Goal: Information Seeking & Learning: Compare options

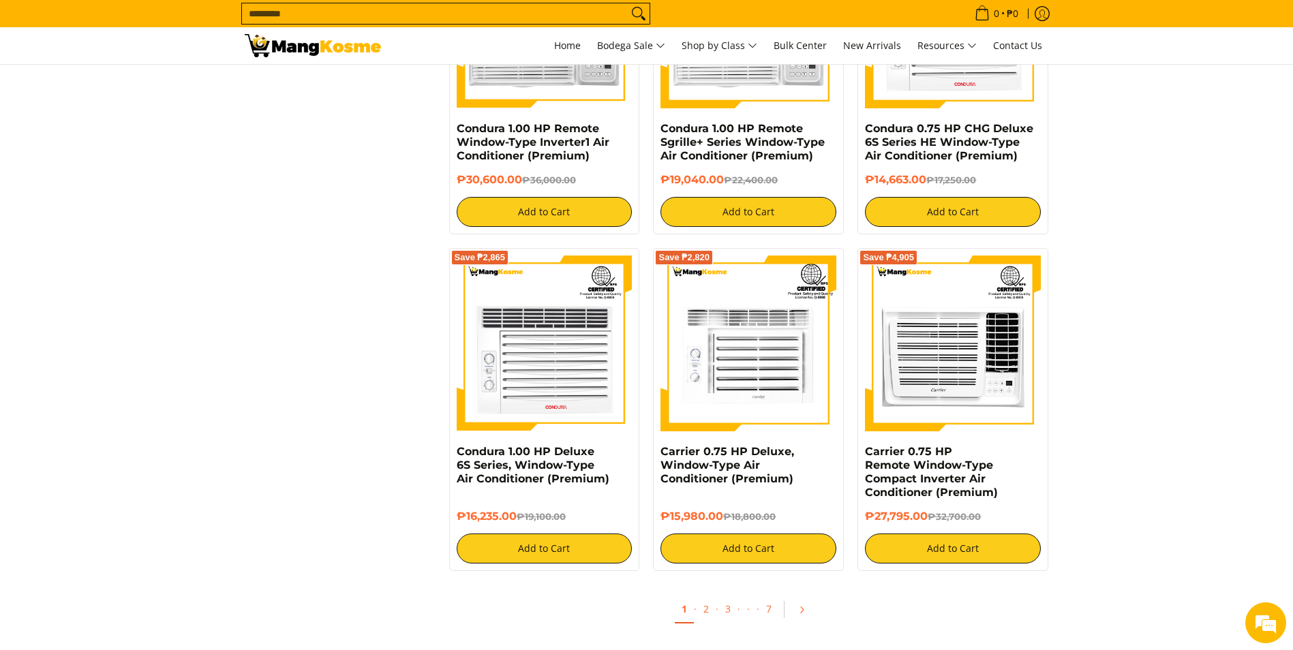
scroll to position [2794, 0]
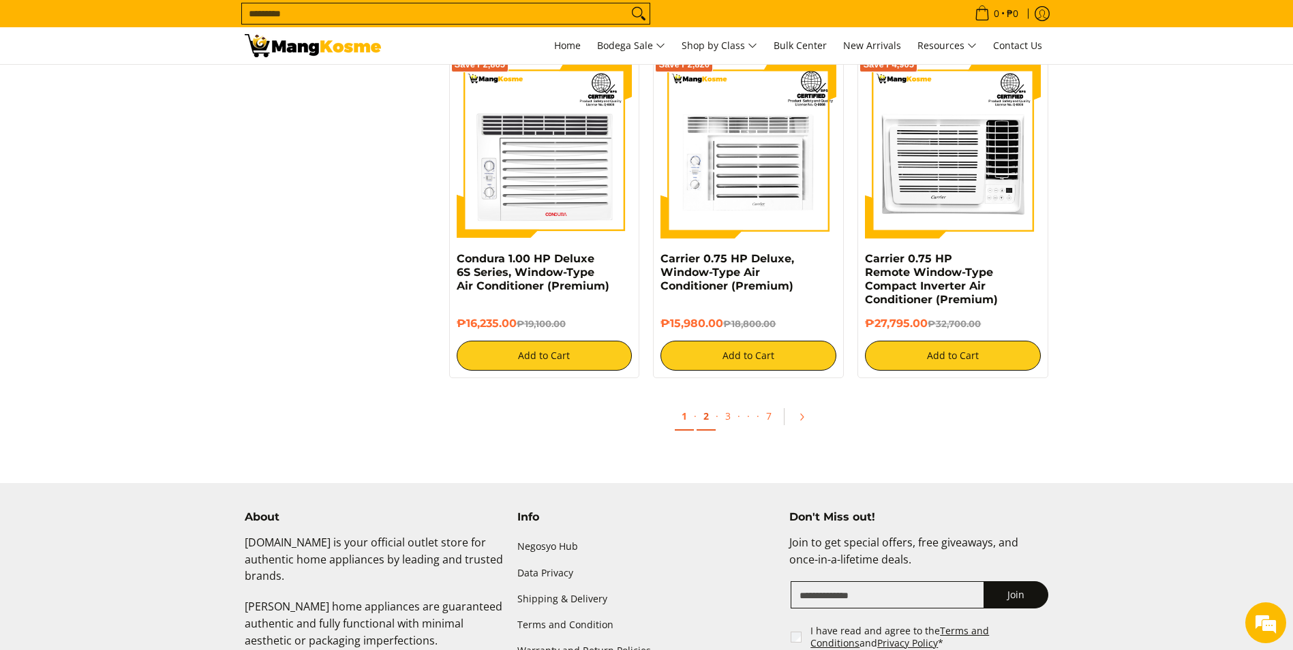
click at [707, 416] on link "2" at bounding box center [705, 417] width 19 height 28
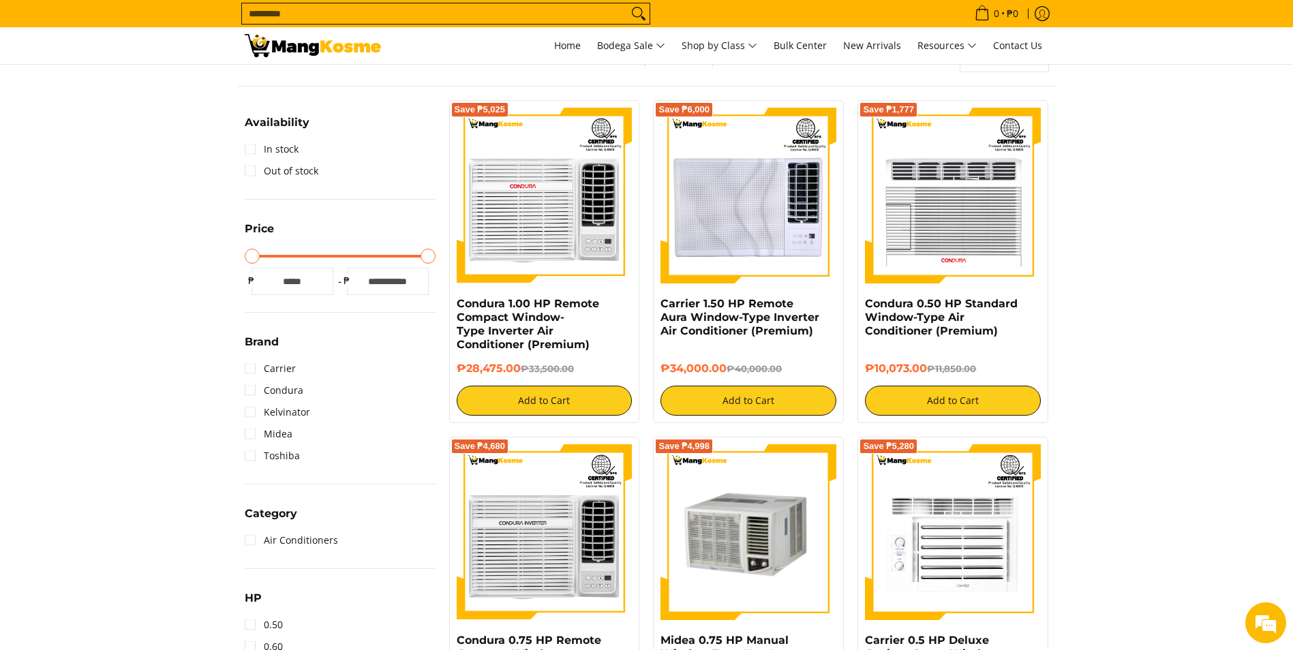
scroll to position [204, 0]
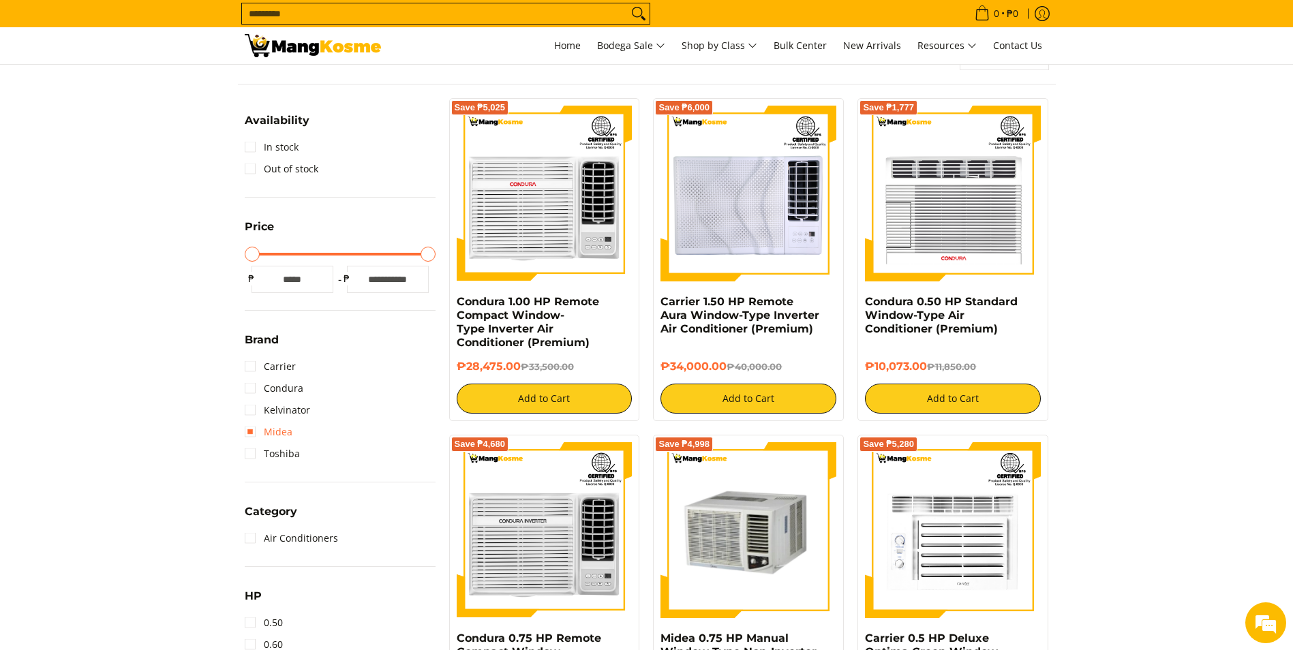
click at [251, 431] on link "Midea" at bounding box center [269, 432] width 48 height 22
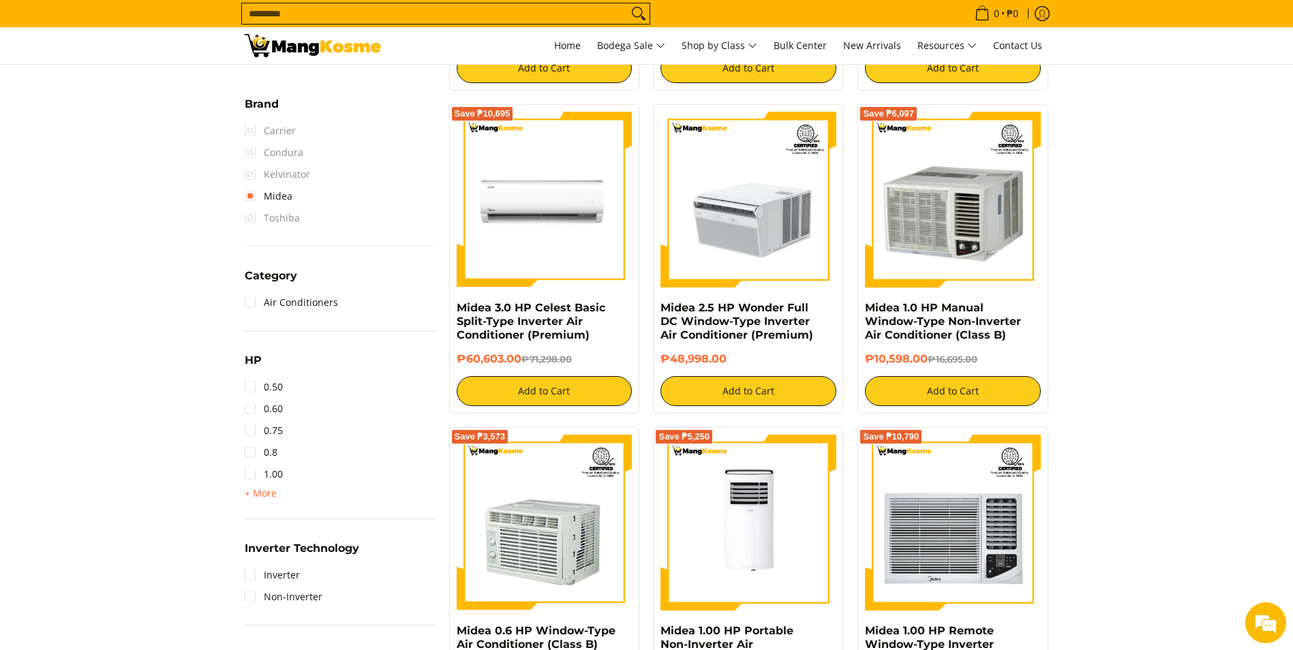
scroll to position [545, 0]
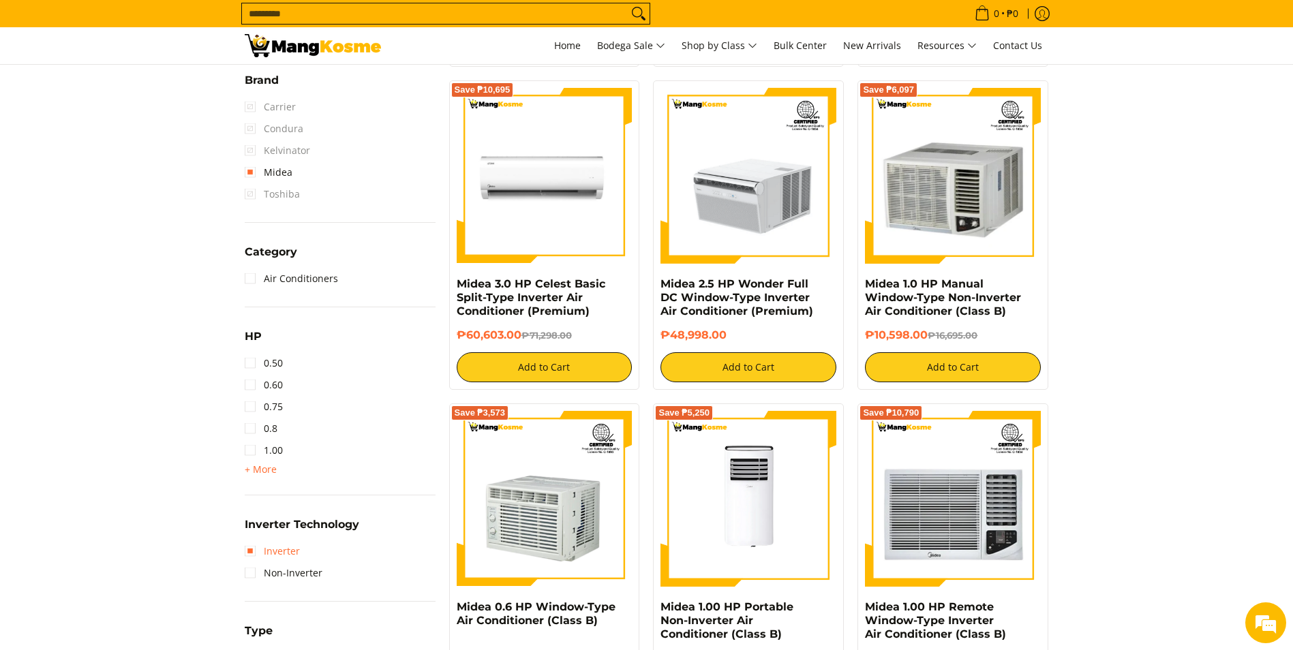
click at [253, 555] on link "Inverter" at bounding box center [272, 551] width 55 height 22
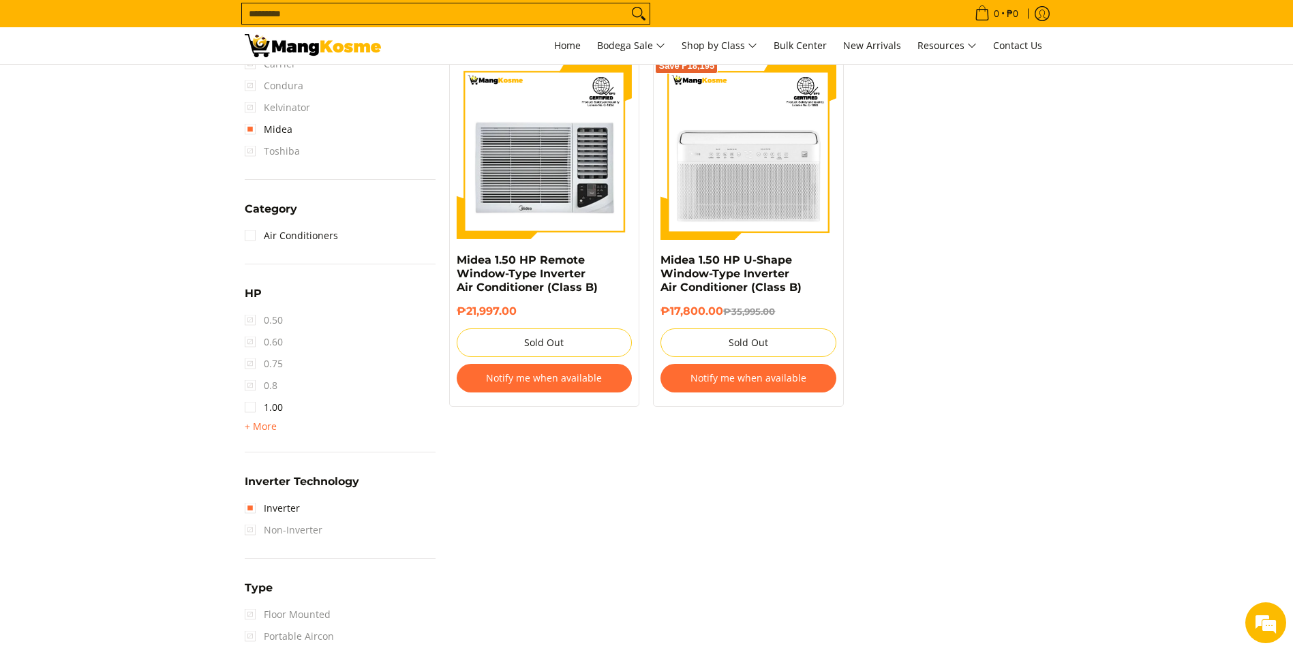
scroll to position [454, 0]
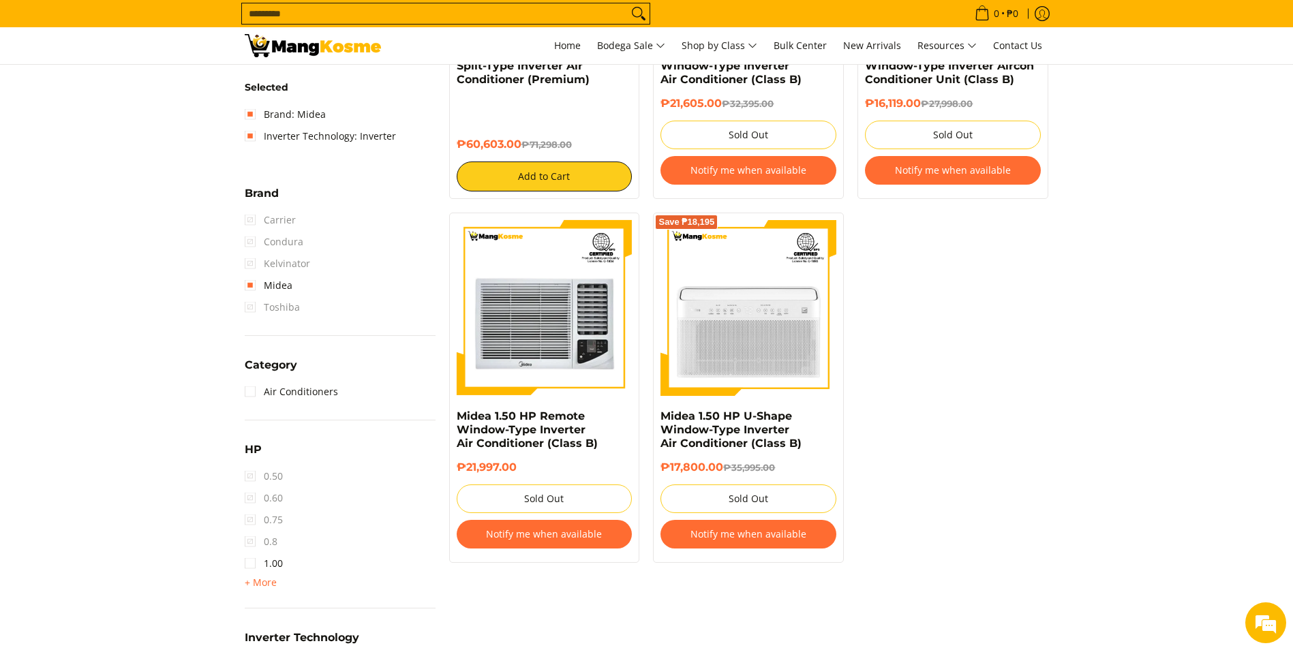
click at [247, 221] on span "Carrier" at bounding box center [270, 220] width 51 height 22
click at [251, 221] on span "Carrier" at bounding box center [270, 220] width 51 height 22
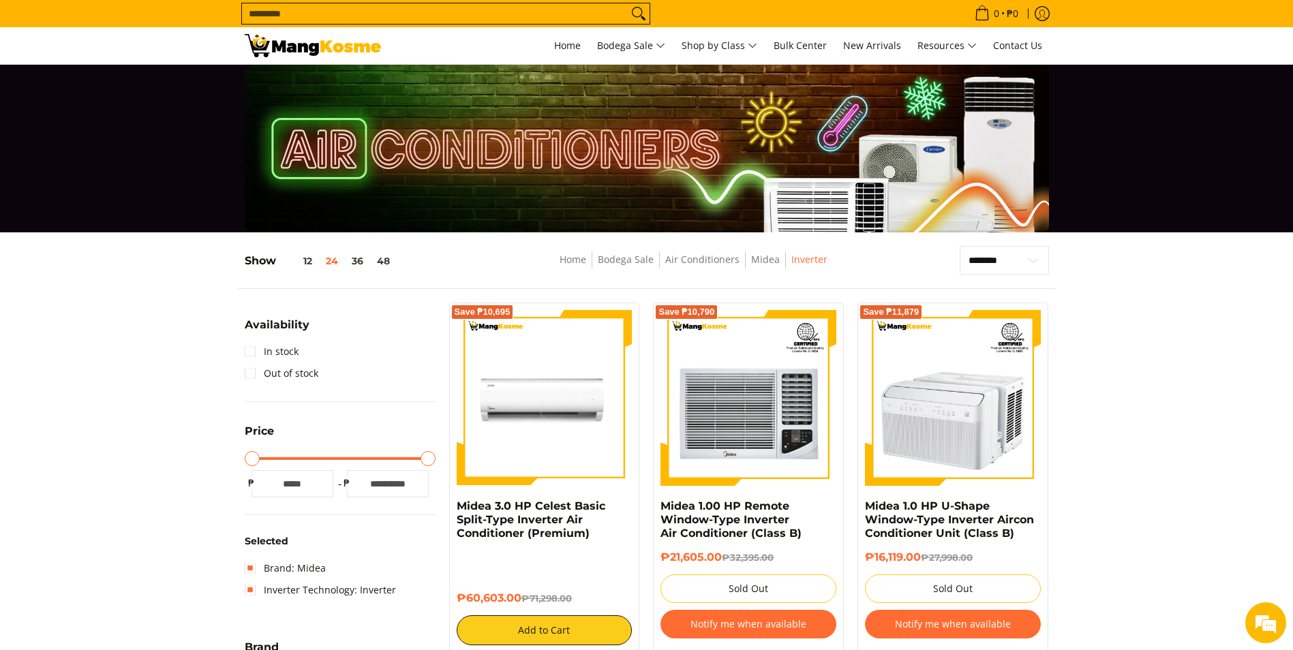
scroll to position [68, 0]
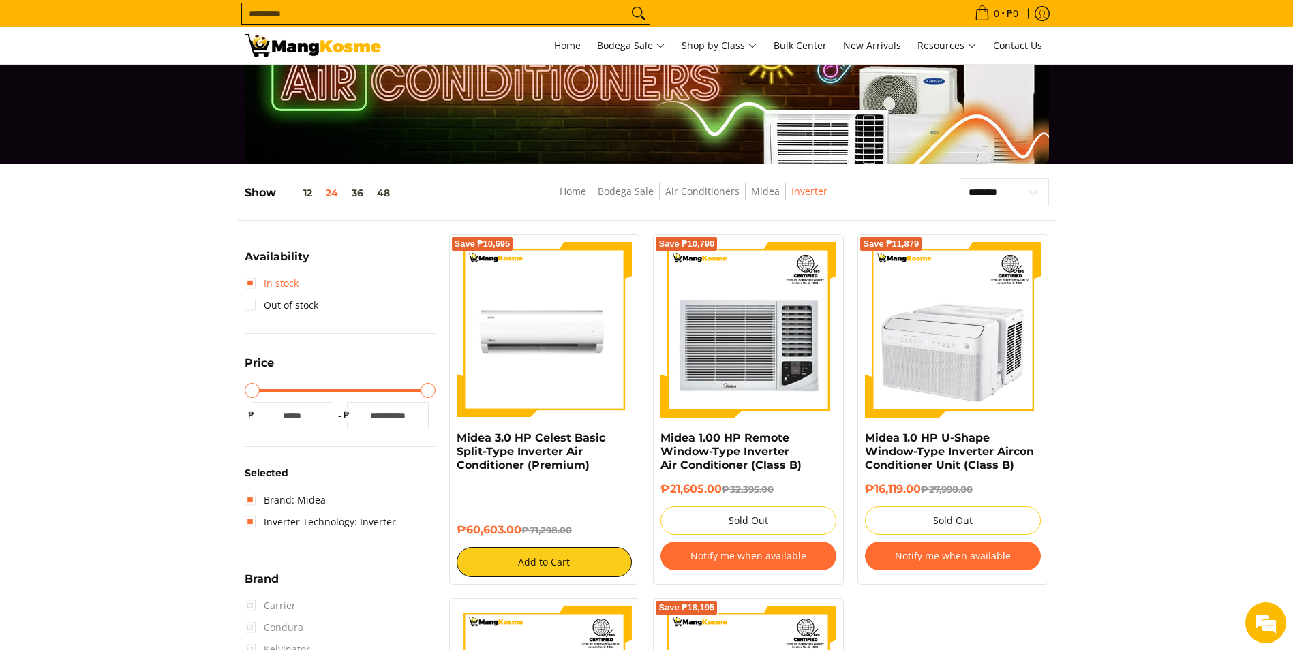
click at [251, 283] on link "In stock" at bounding box center [272, 284] width 54 height 22
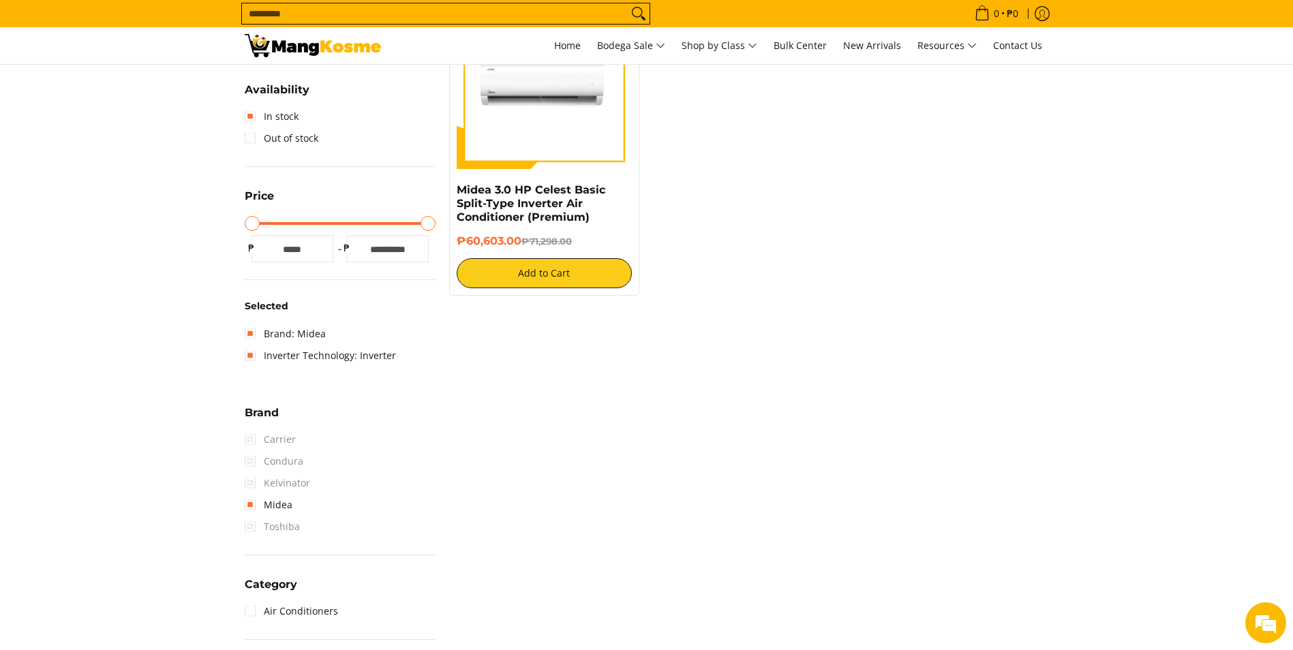
scroll to position [318, 0]
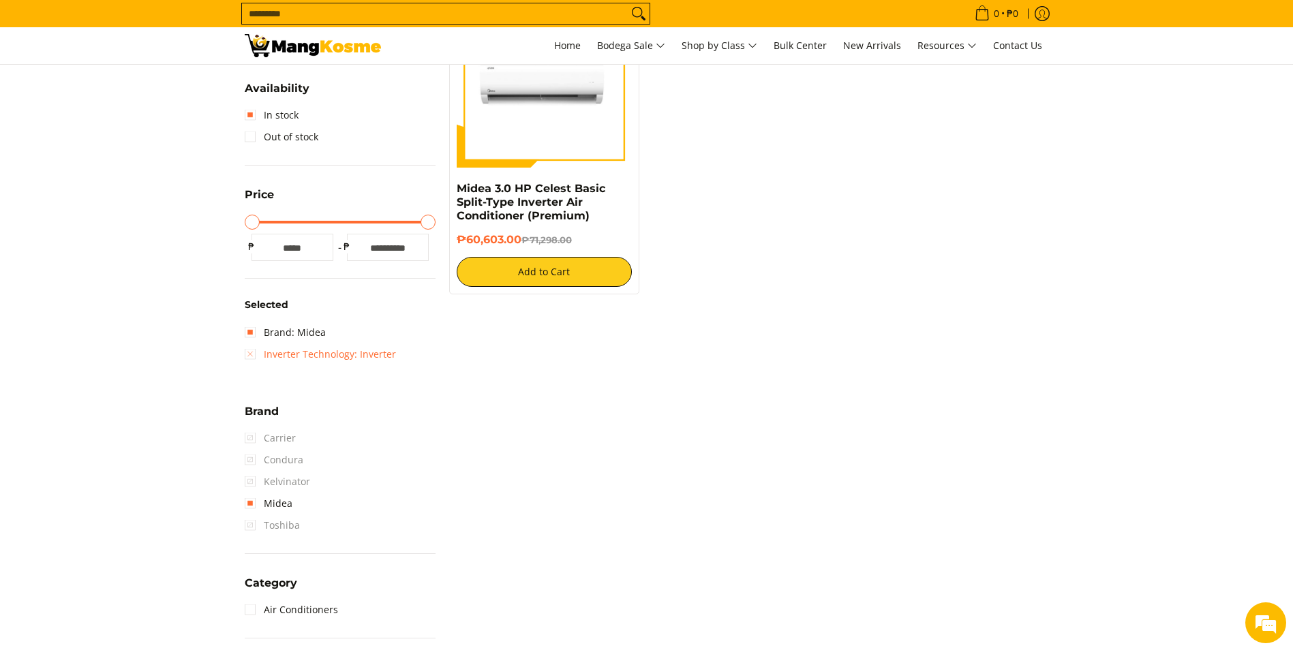
click at [253, 356] on link "Inverter Technology: Inverter" at bounding box center [320, 354] width 151 height 22
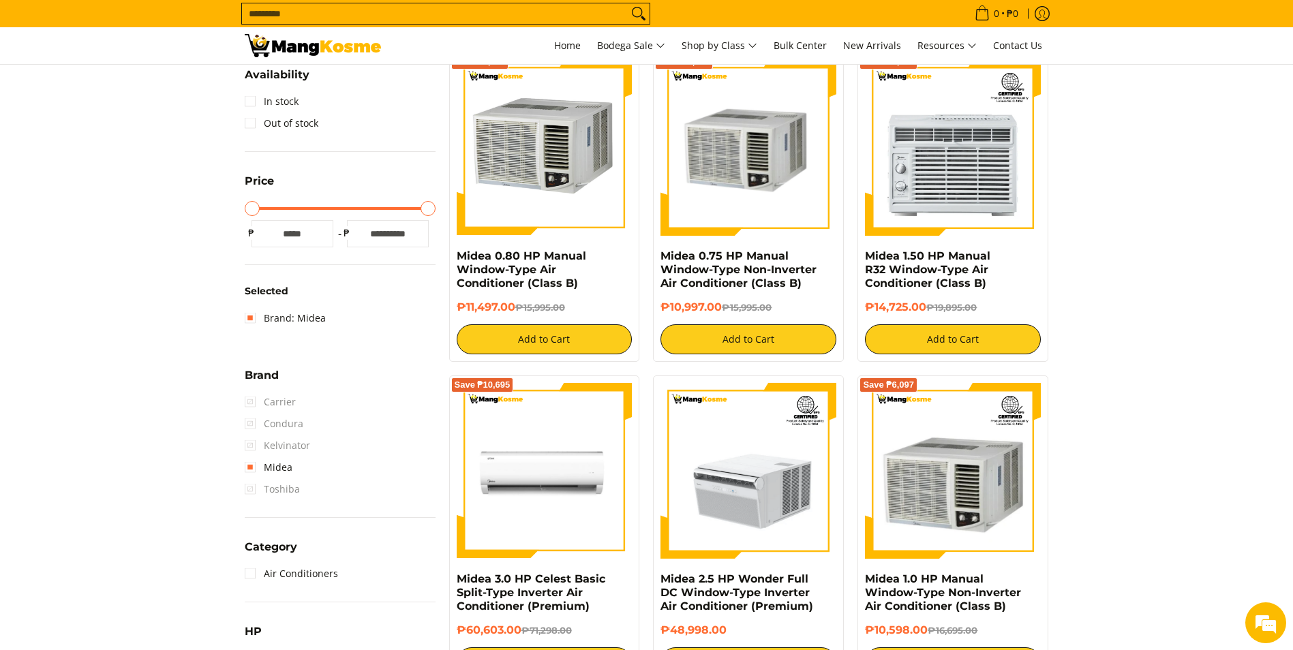
scroll to position [181, 0]
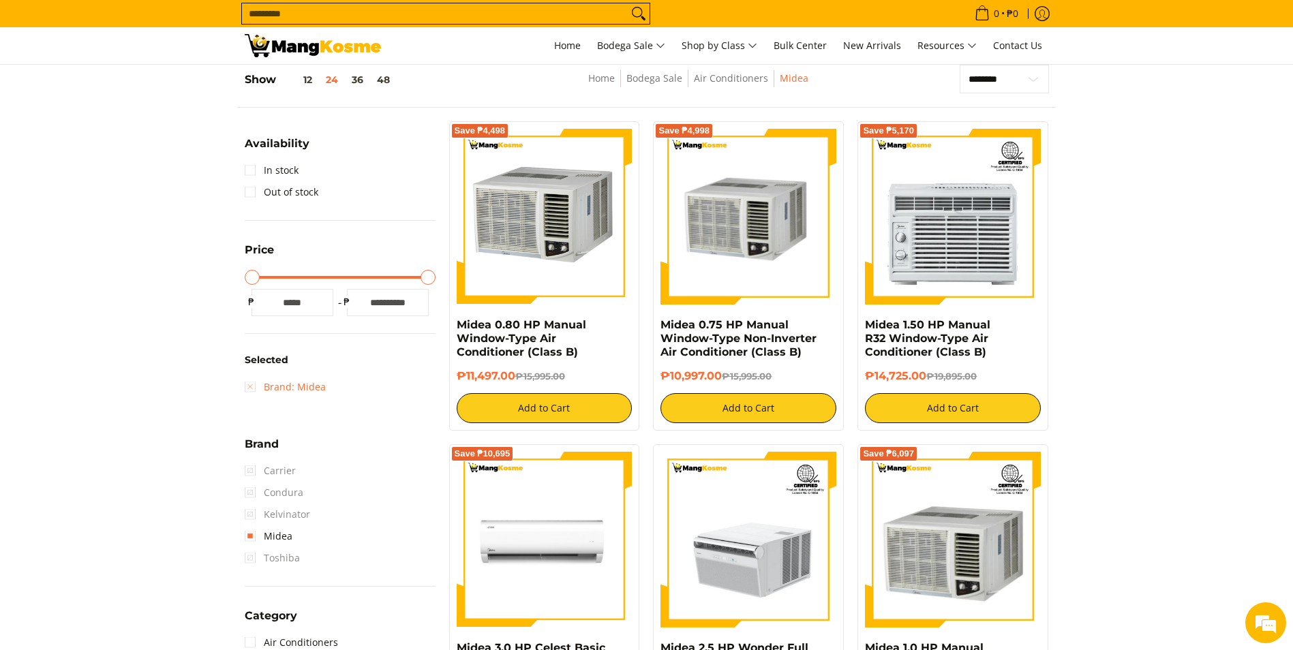
click at [253, 386] on link "Brand: Midea" at bounding box center [285, 387] width 81 height 22
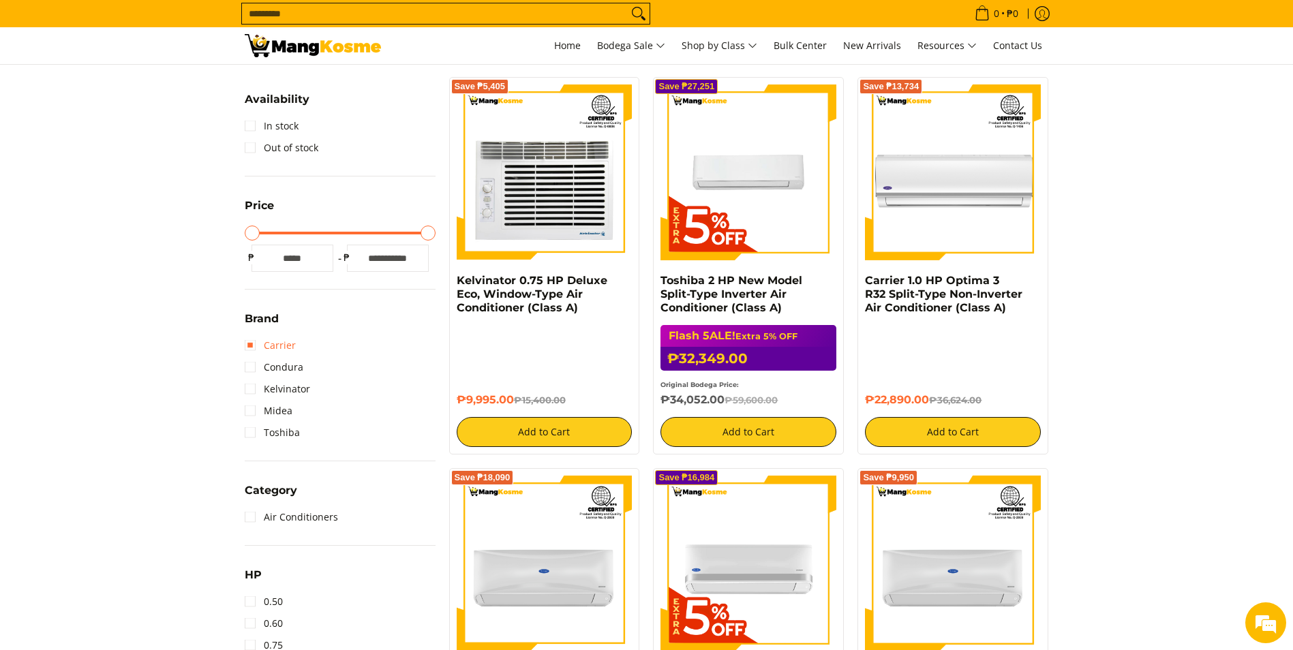
scroll to position [249, 0]
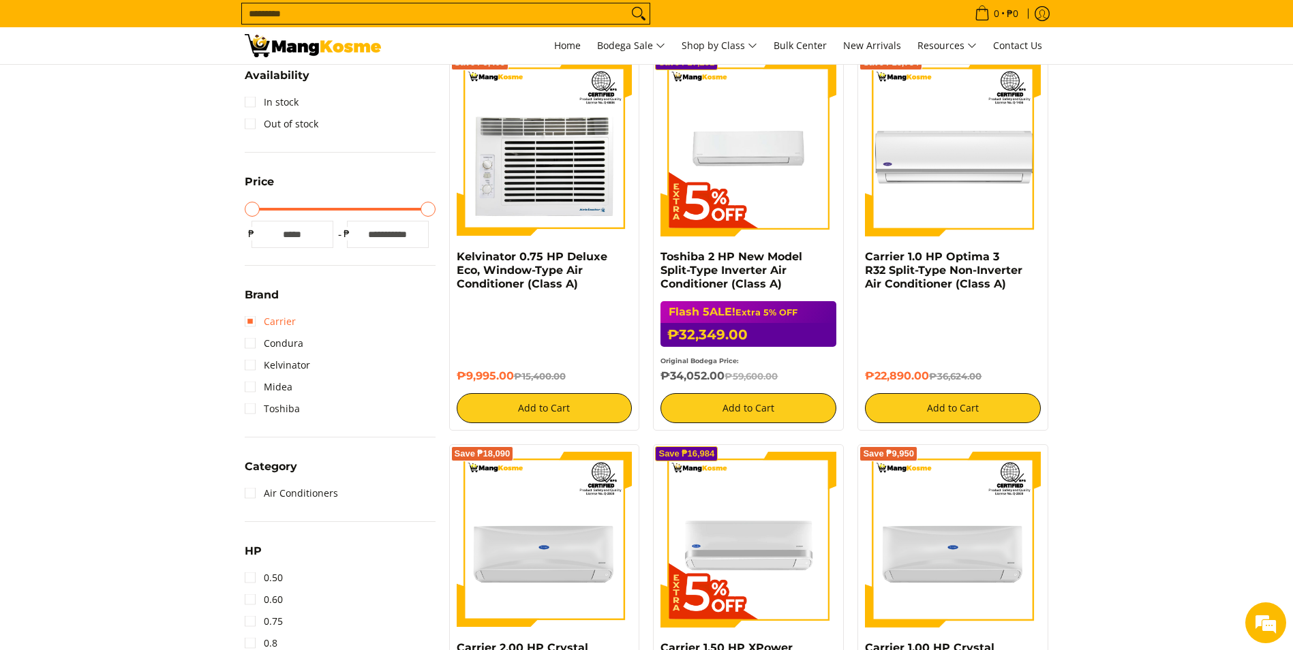
click at [251, 322] on link "Carrier" at bounding box center [270, 322] width 51 height 22
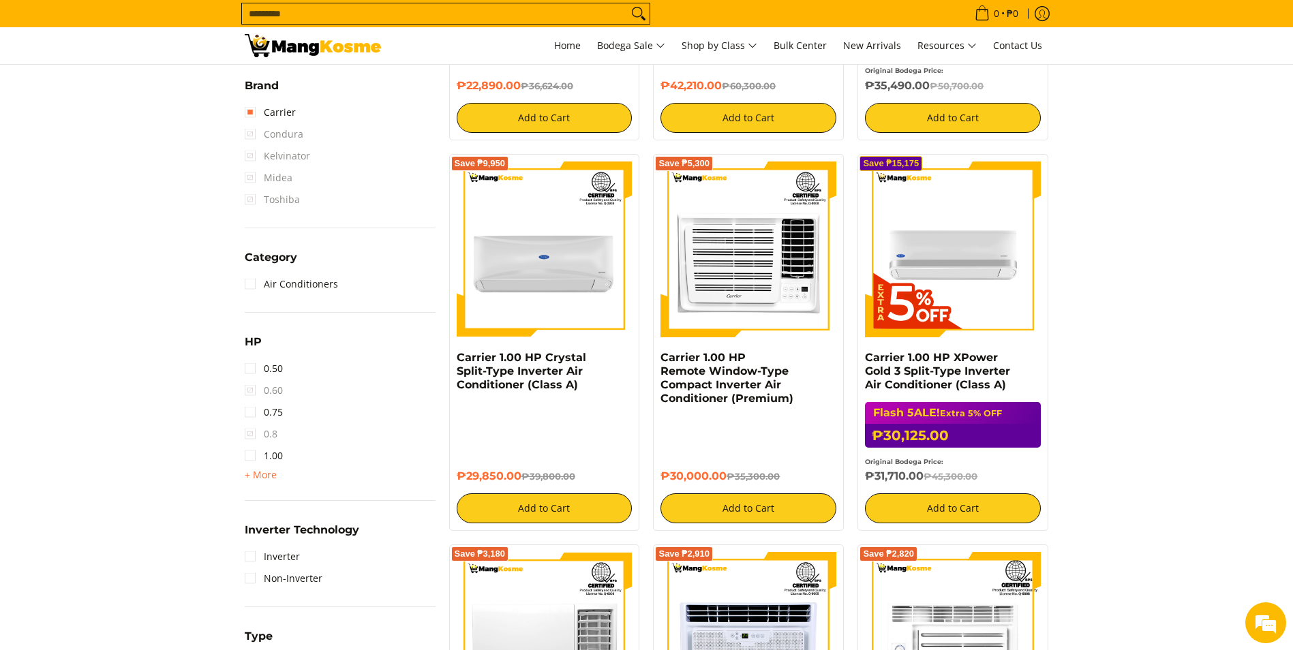
scroll to position [590, 0]
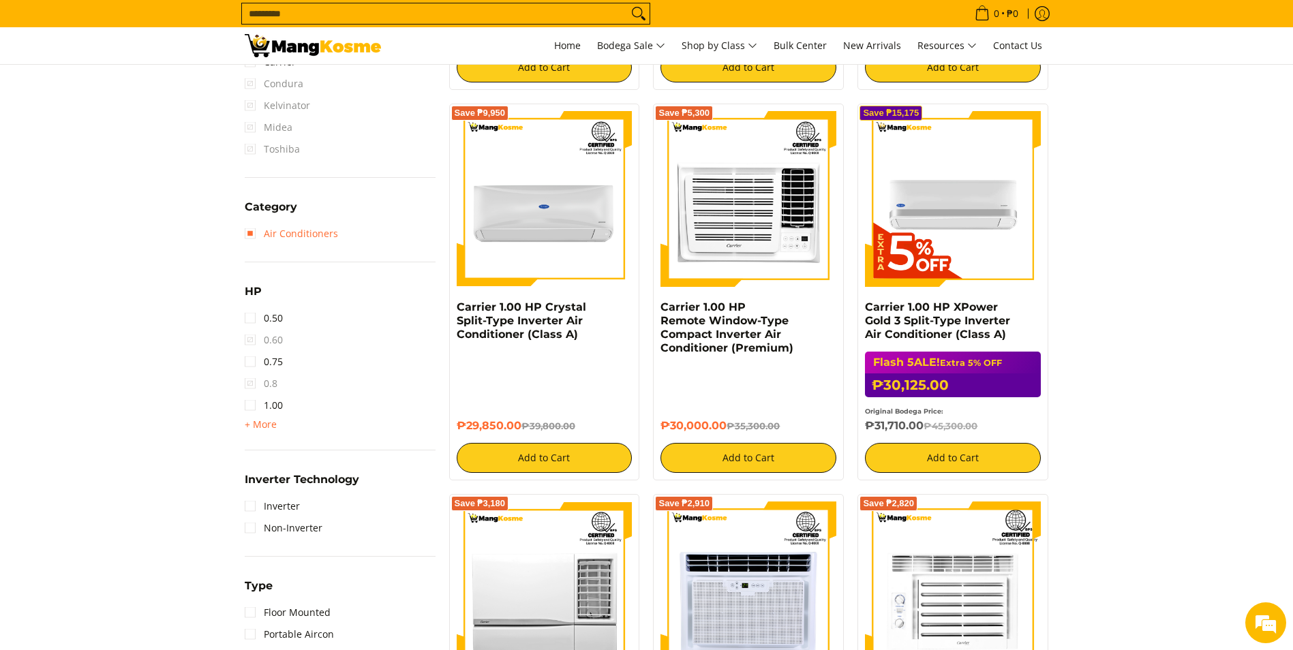
click at [250, 233] on link "Air Conditioners" at bounding box center [291, 234] width 93 height 22
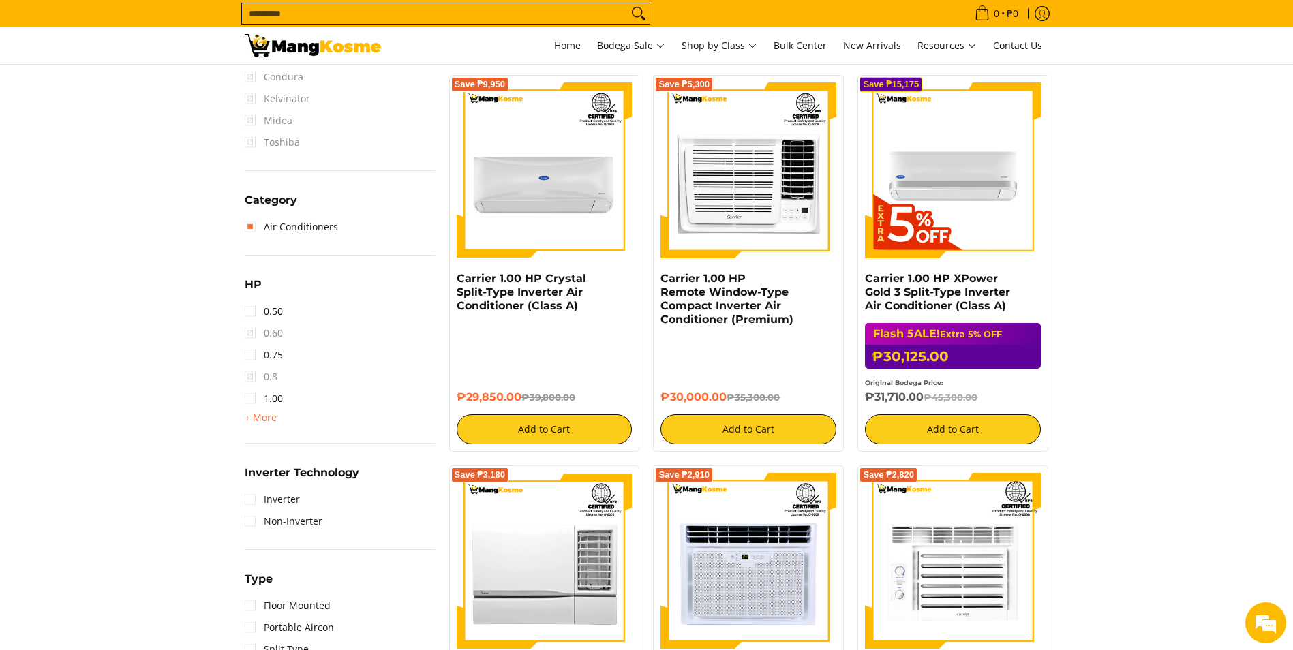
scroll to position [658, 0]
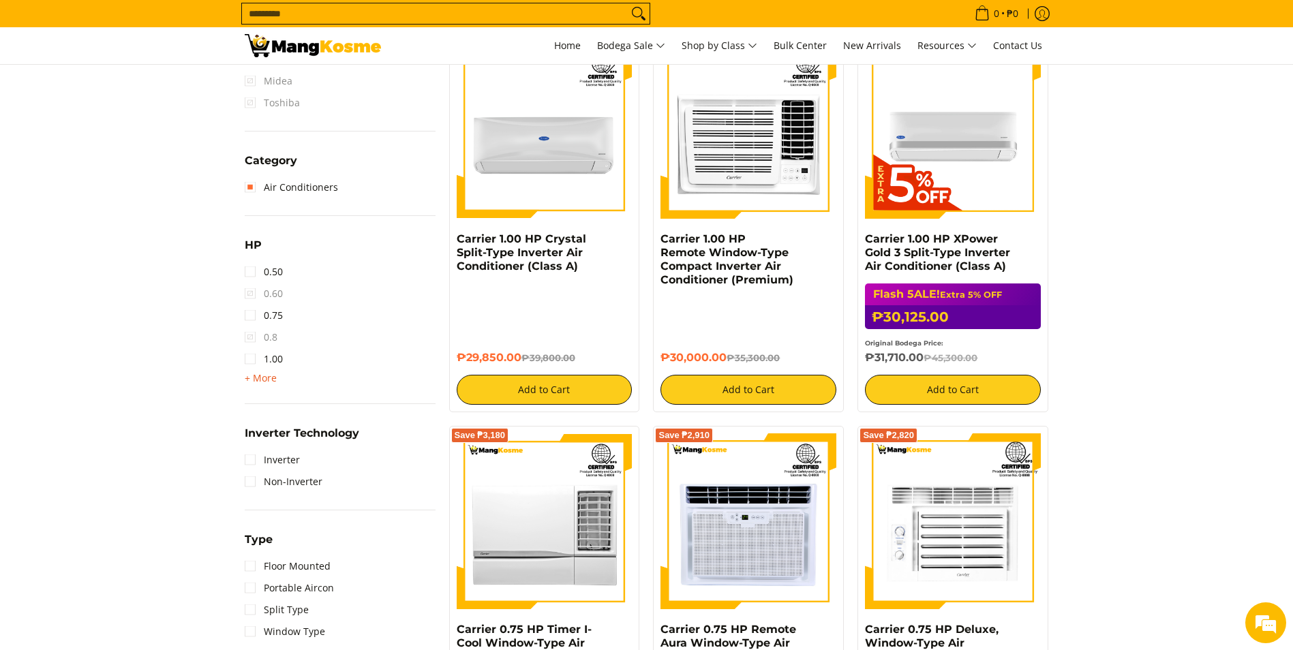
click at [248, 377] on span "+ More" at bounding box center [261, 378] width 32 height 11
click at [251, 382] on link "1.50" at bounding box center [264, 381] width 38 height 22
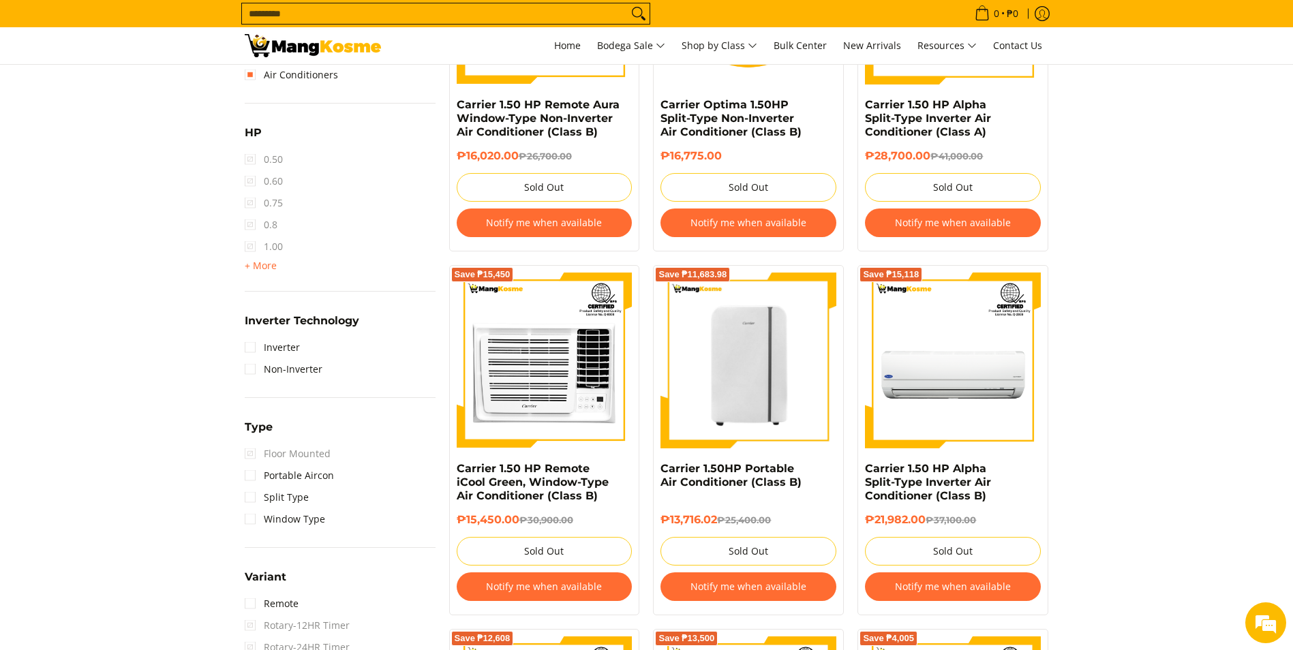
scroll to position [795, 0]
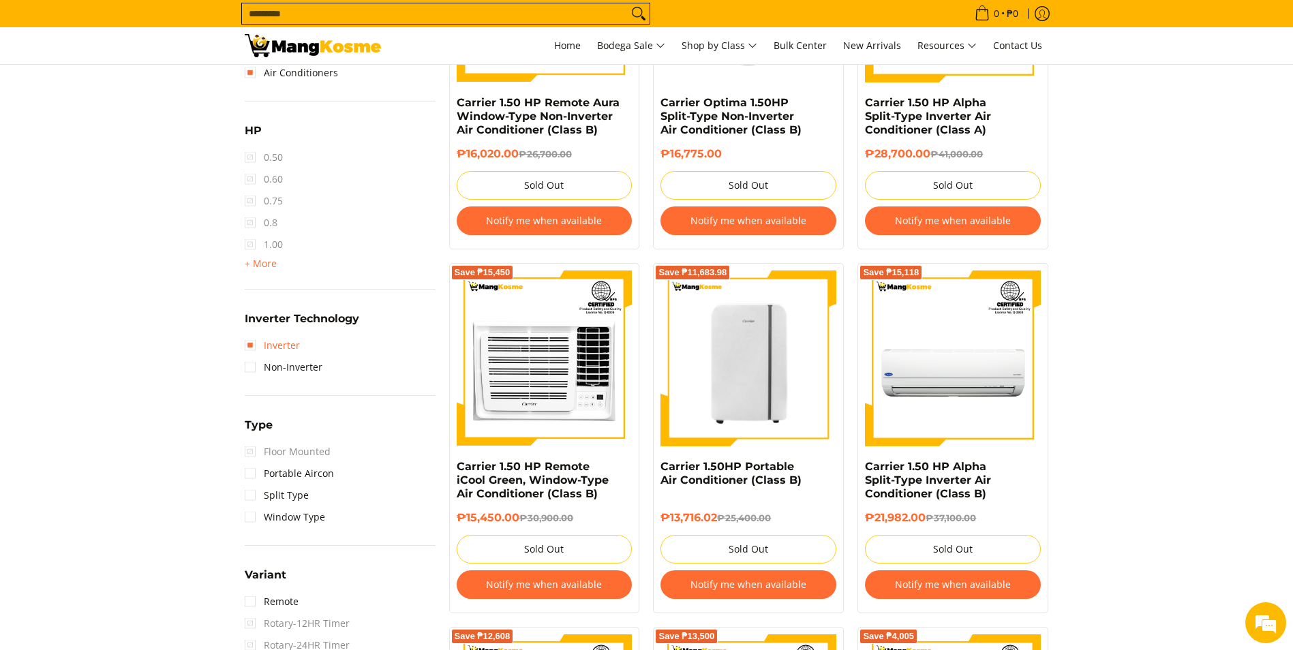
click at [249, 345] on link "Inverter" at bounding box center [272, 346] width 55 height 22
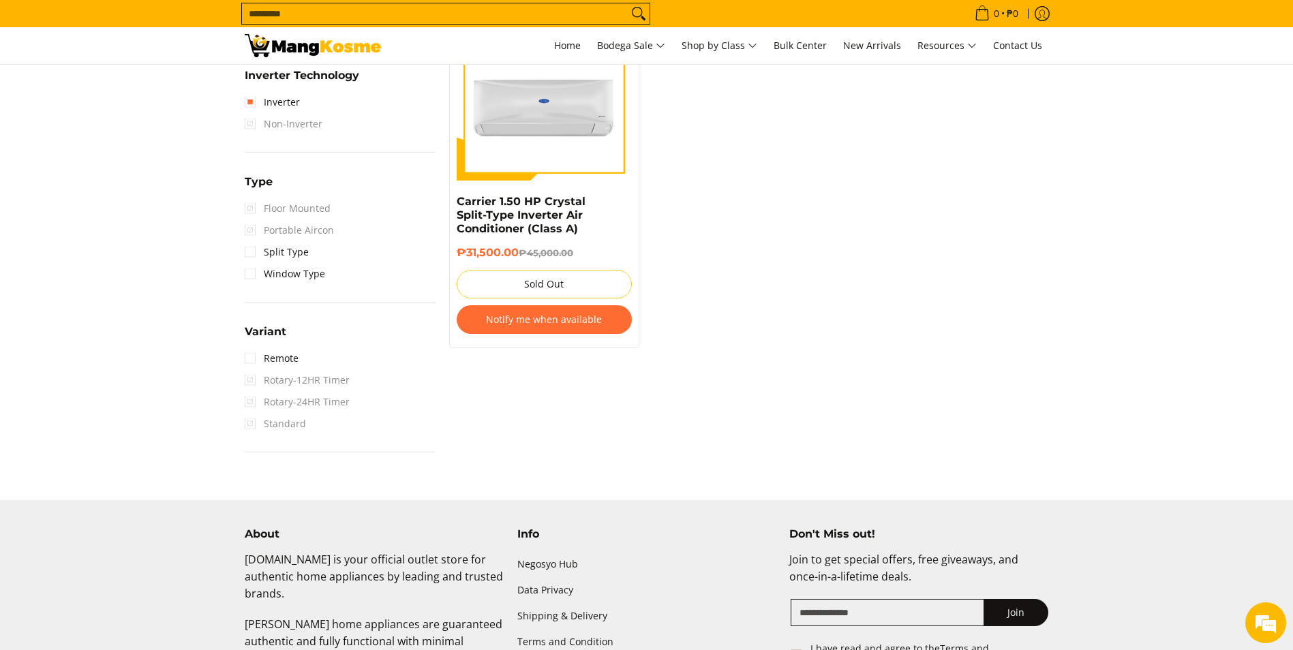
scroll to position [1067, 0]
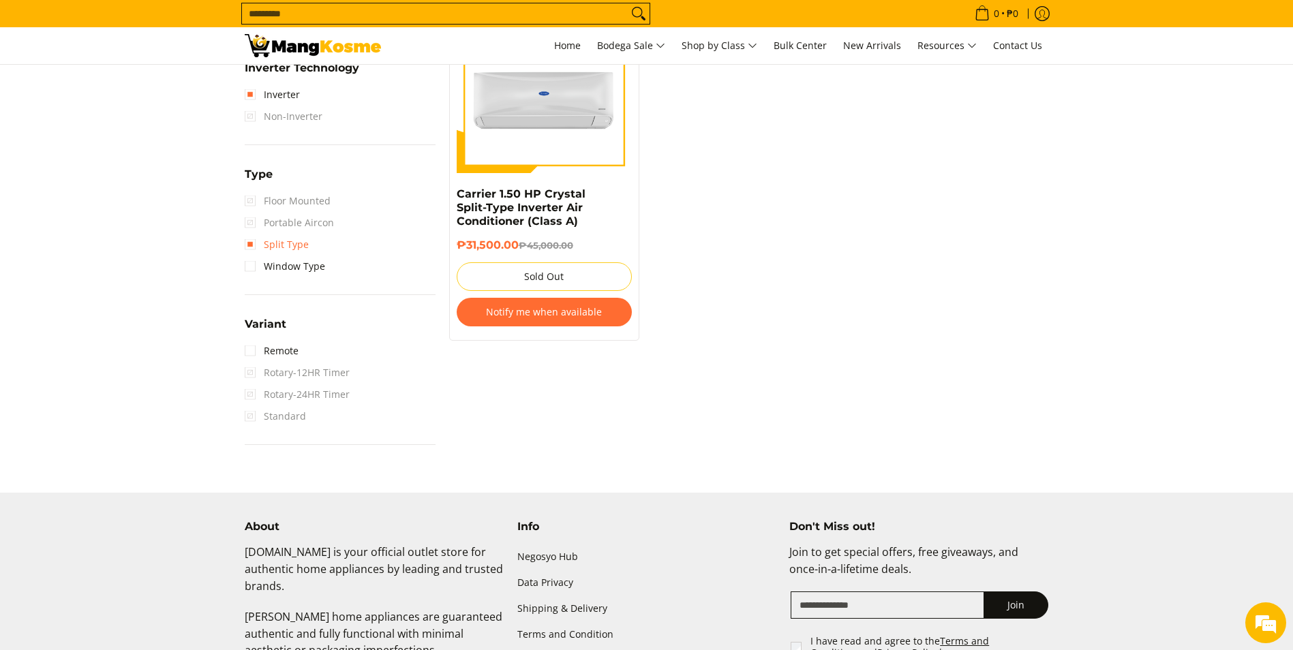
click at [250, 247] on link "Split Type" at bounding box center [277, 245] width 64 height 22
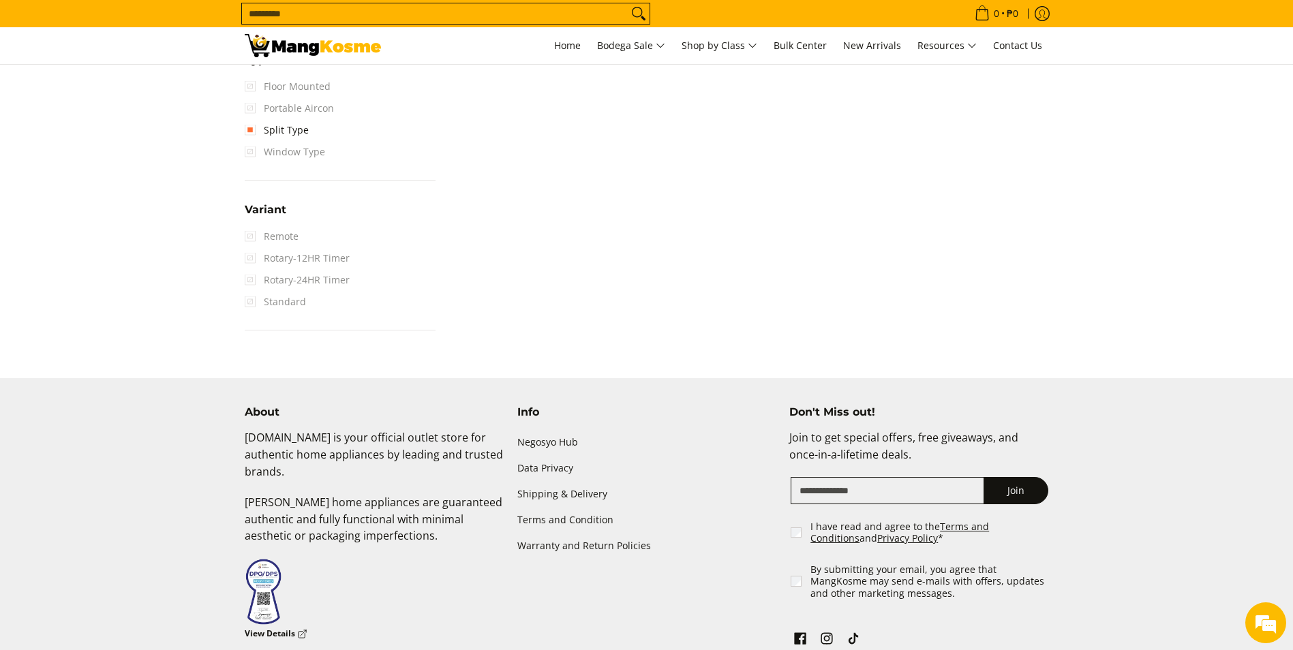
scroll to position [1135, 0]
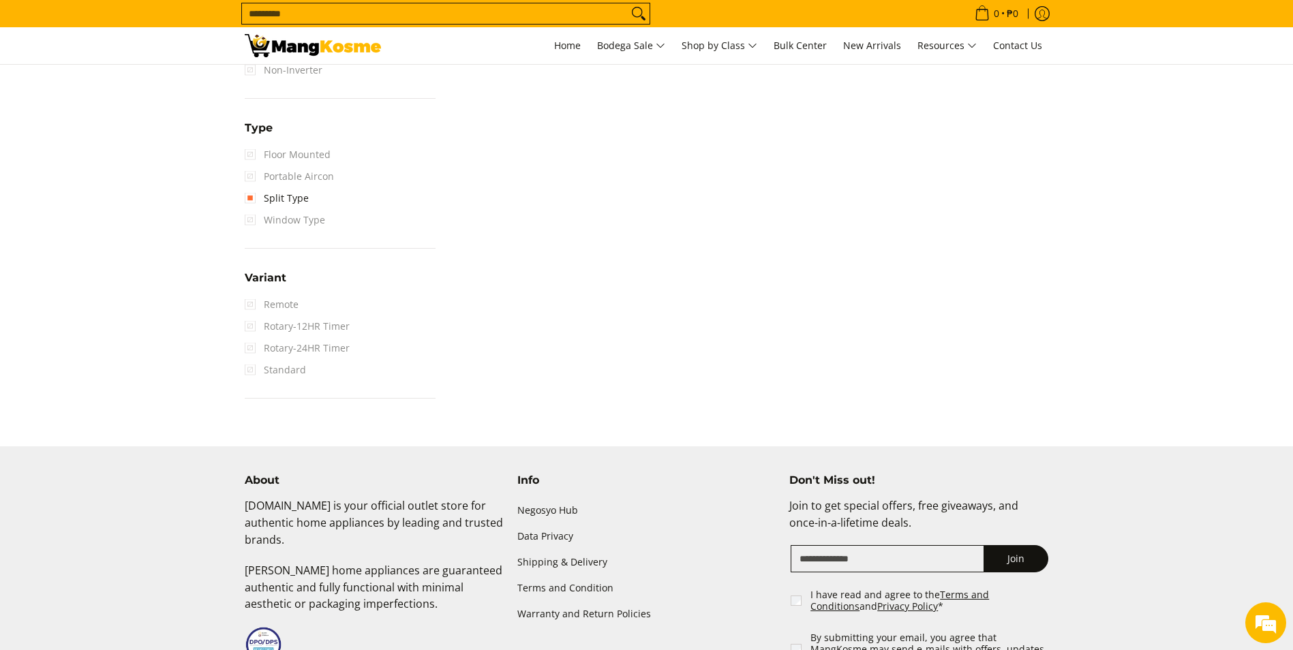
click at [251, 307] on span "Remote" at bounding box center [272, 305] width 54 height 22
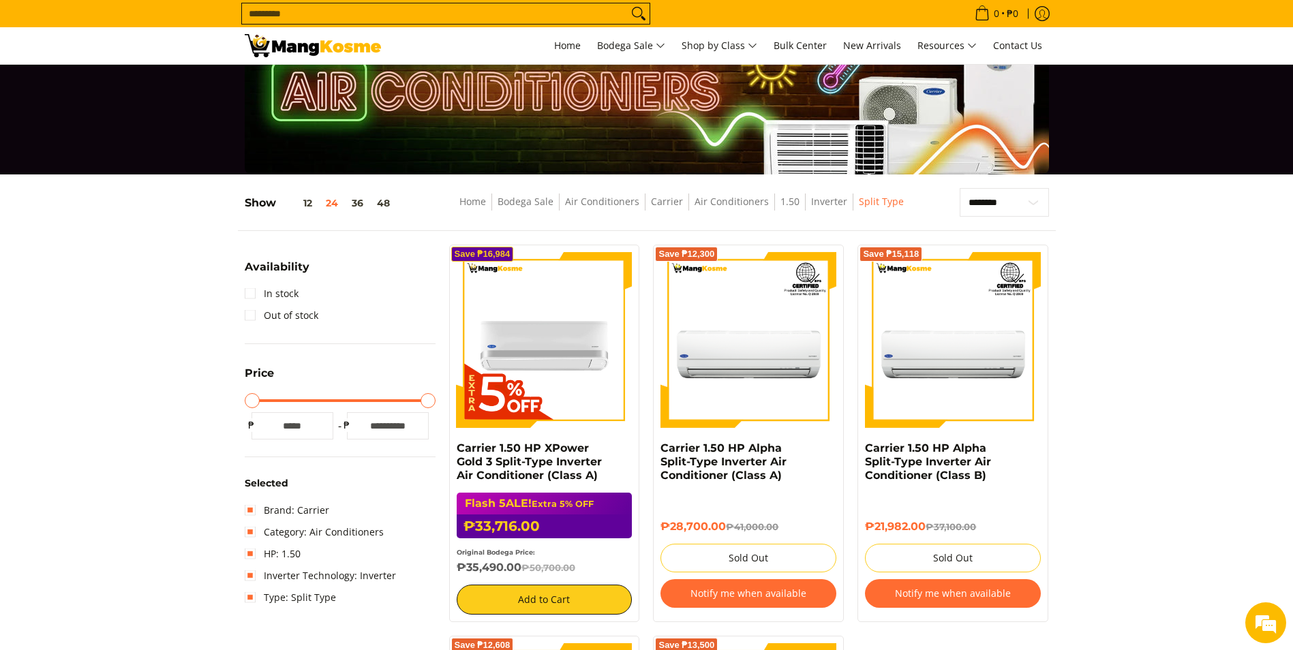
scroll to position [0, 0]
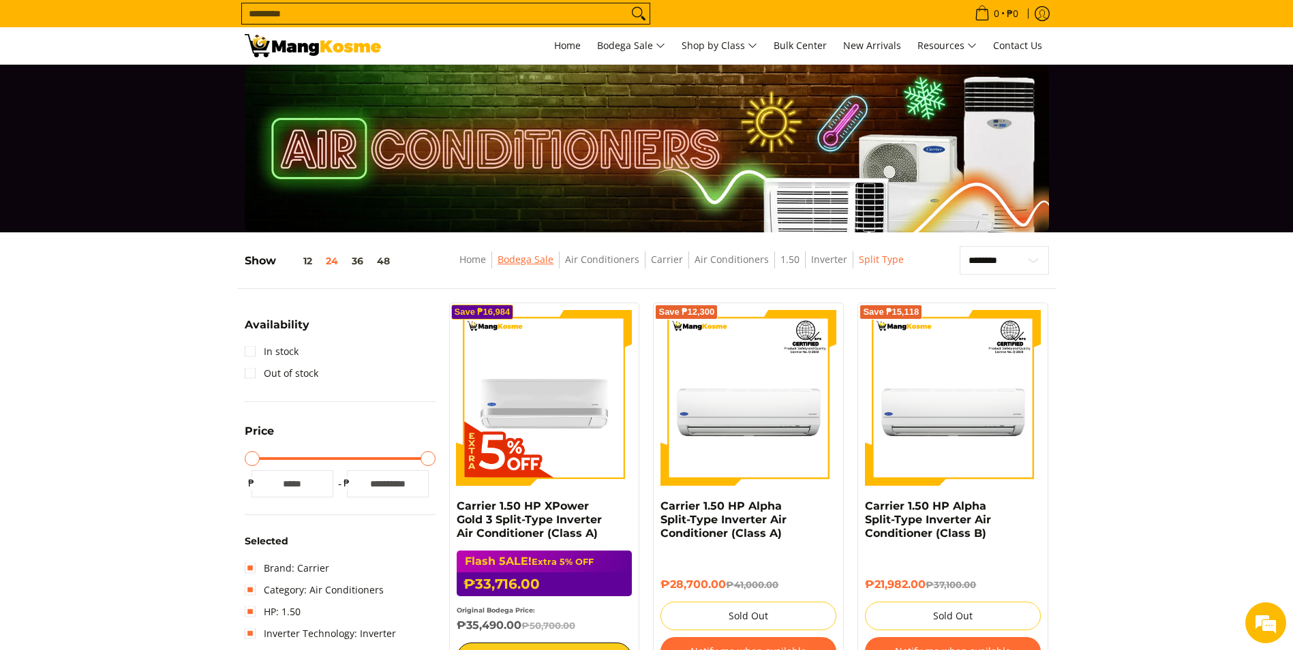
click at [535, 260] on link "Bodega Sale" at bounding box center [525, 259] width 56 height 13
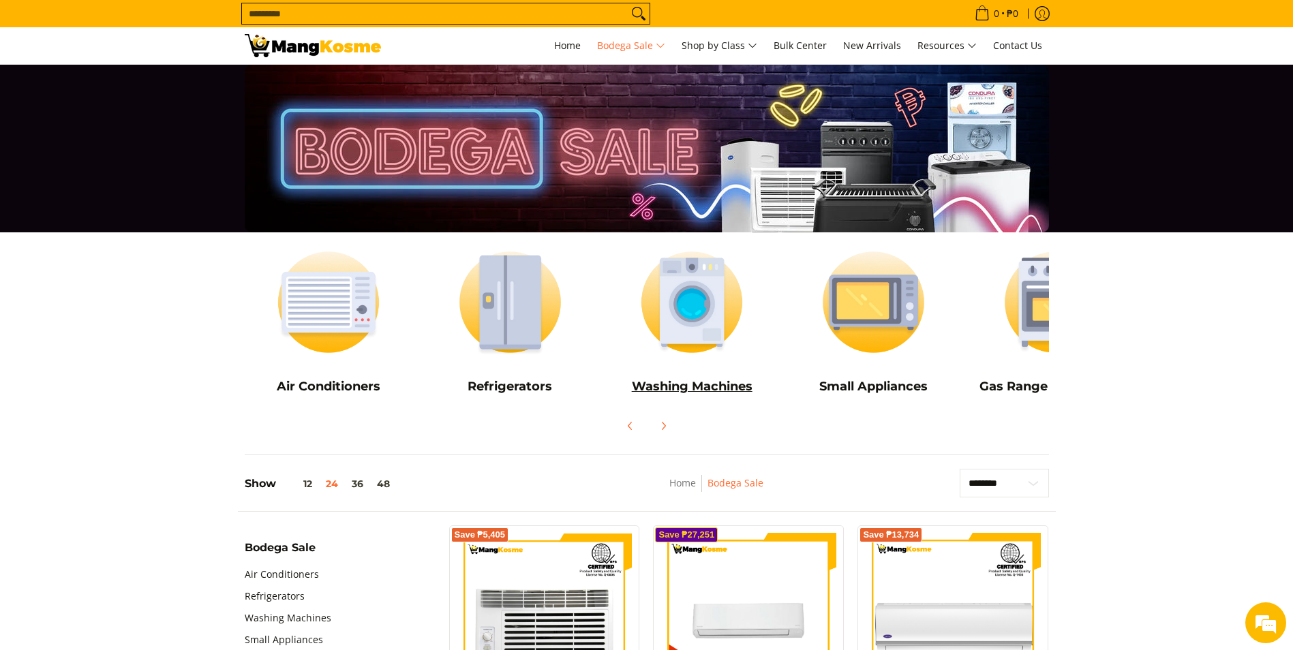
scroll to position [341, 0]
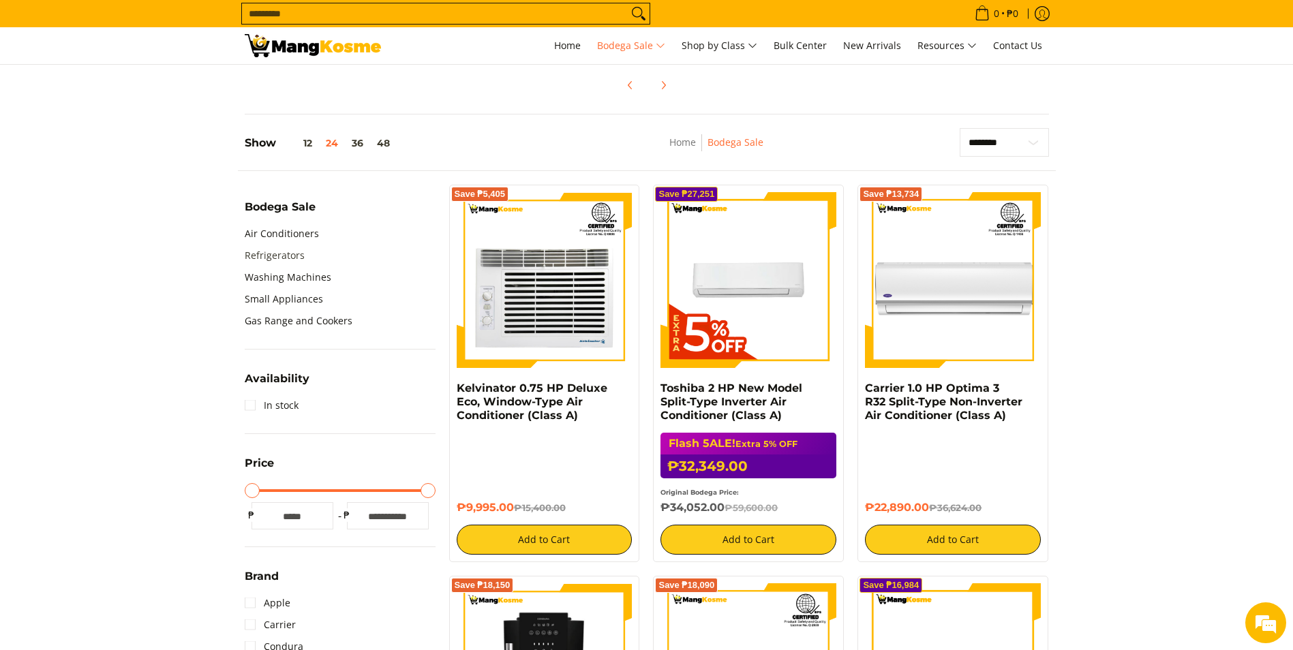
click at [277, 253] on link "Refrigerators" at bounding box center [275, 256] width 60 height 22
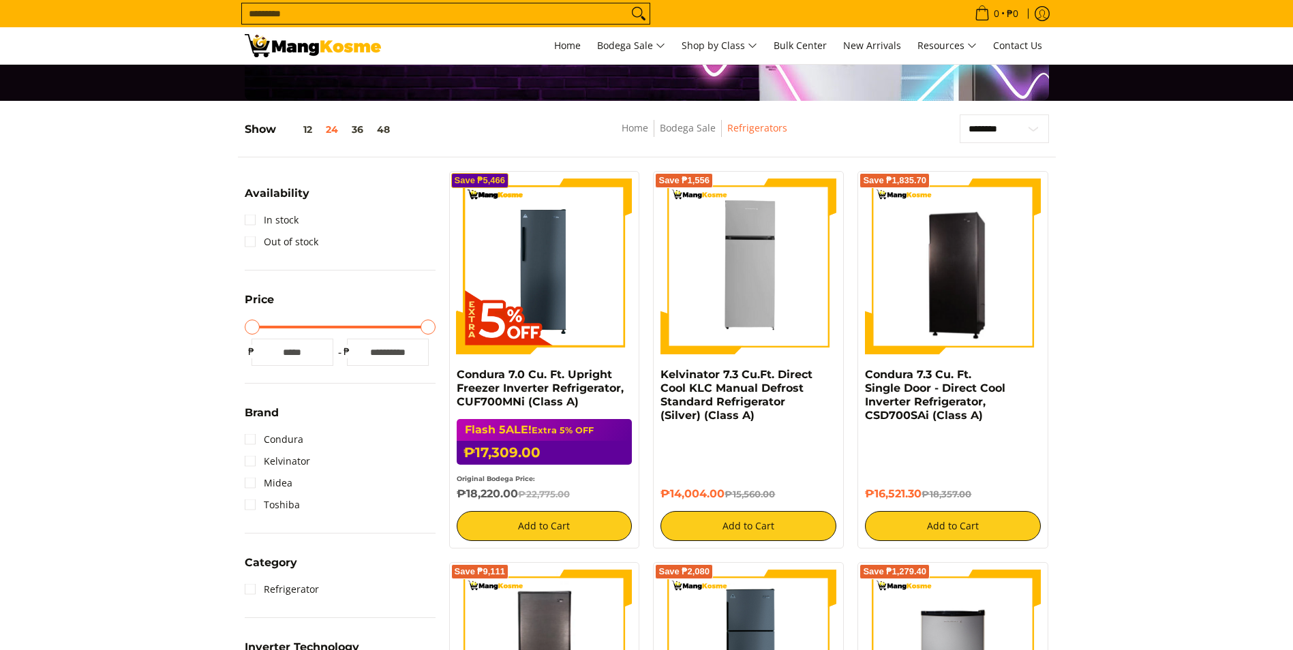
scroll to position [136, 0]
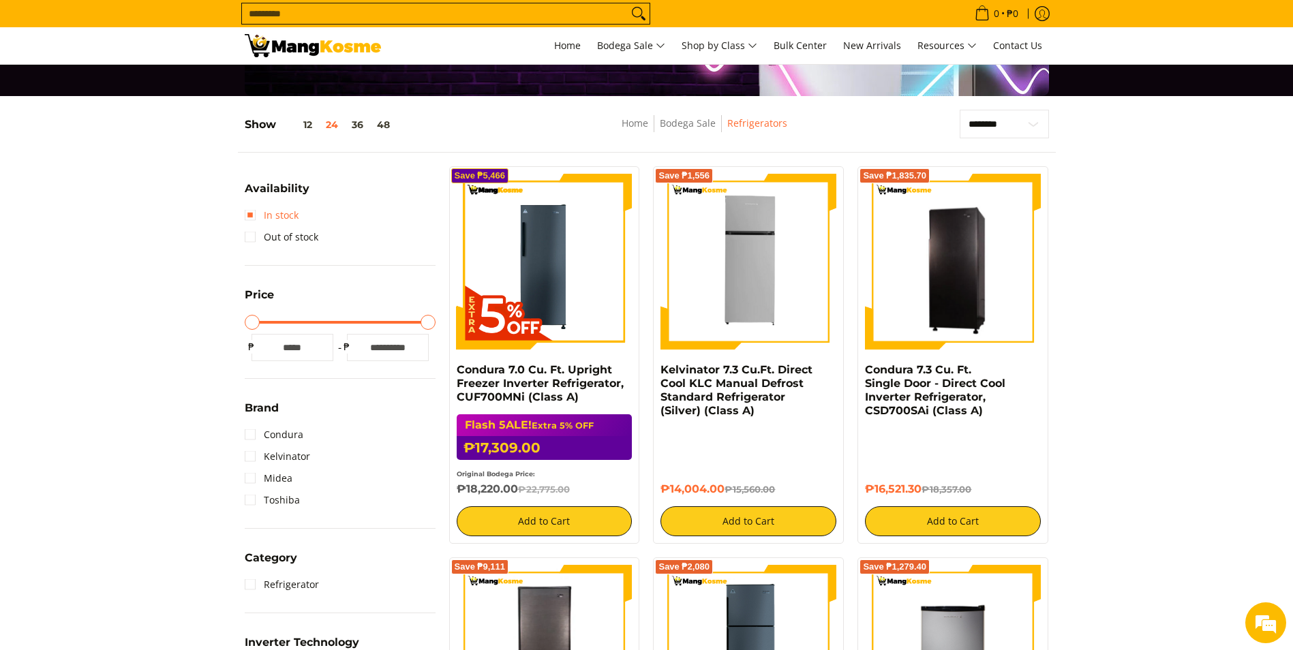
click at [261, 209] on link "In stock" at bounding box center [272, 215] width 54 height 22
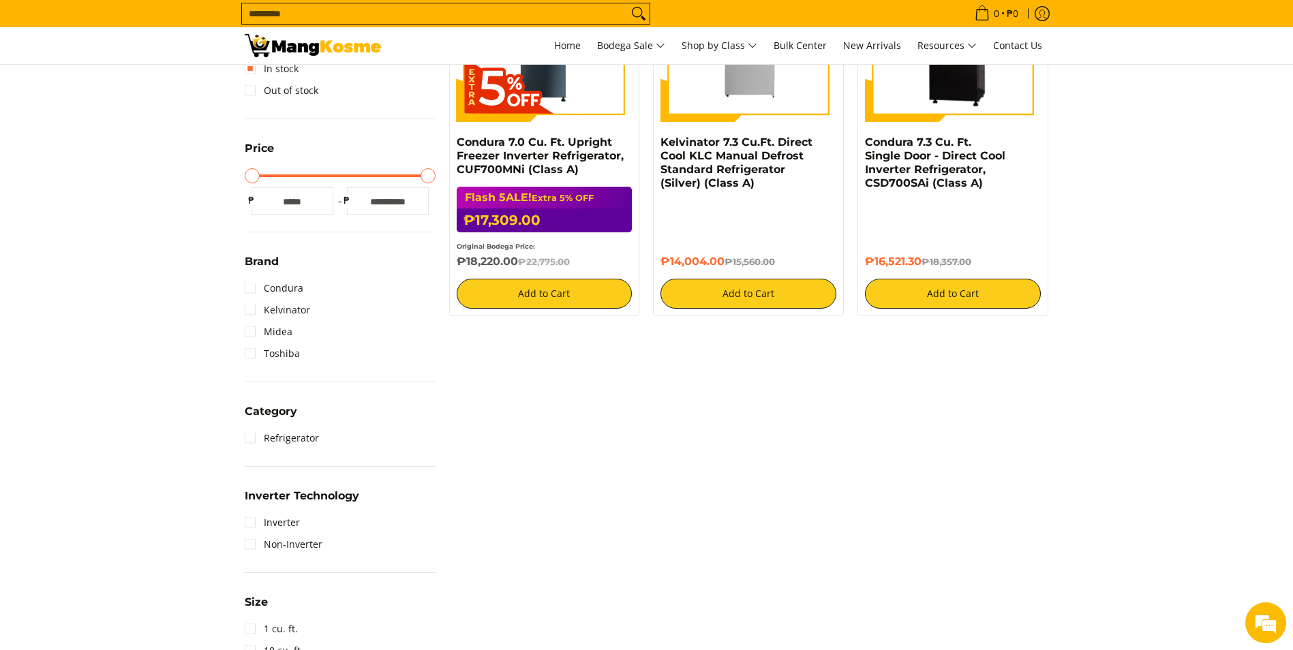
scroll to position [386, 0]
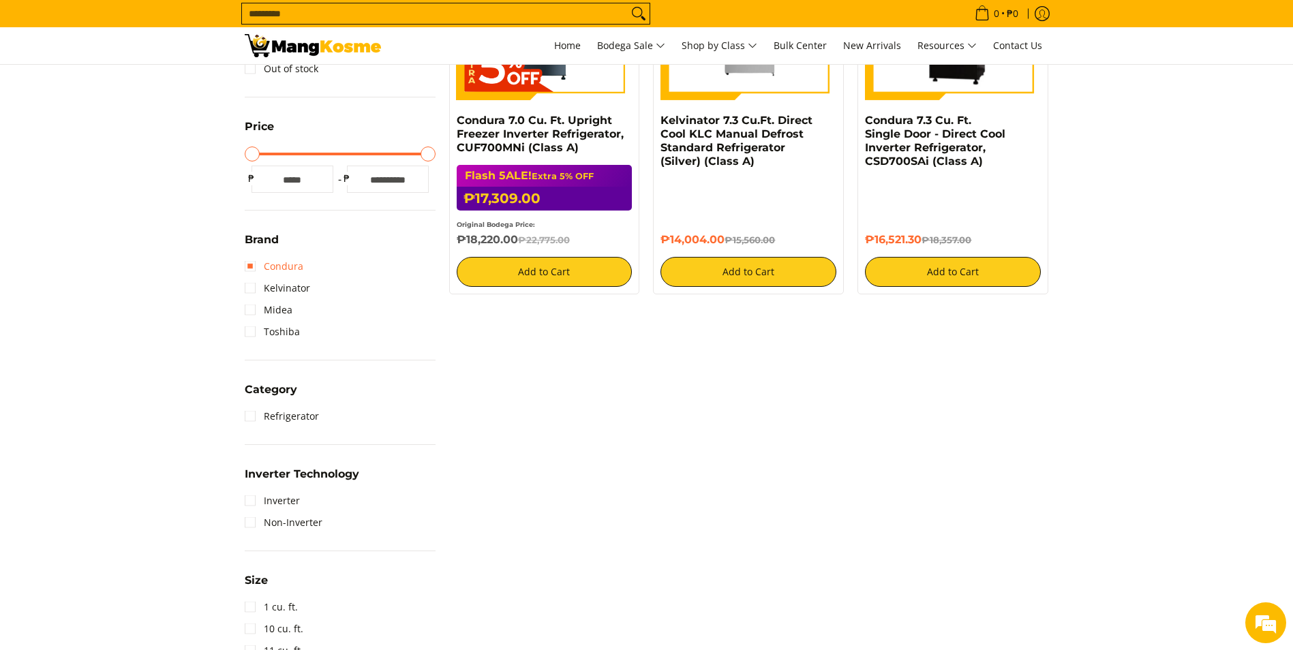
click at [253, 266] on link "Condura" at bounding box center [274, 267] width 59 height 22
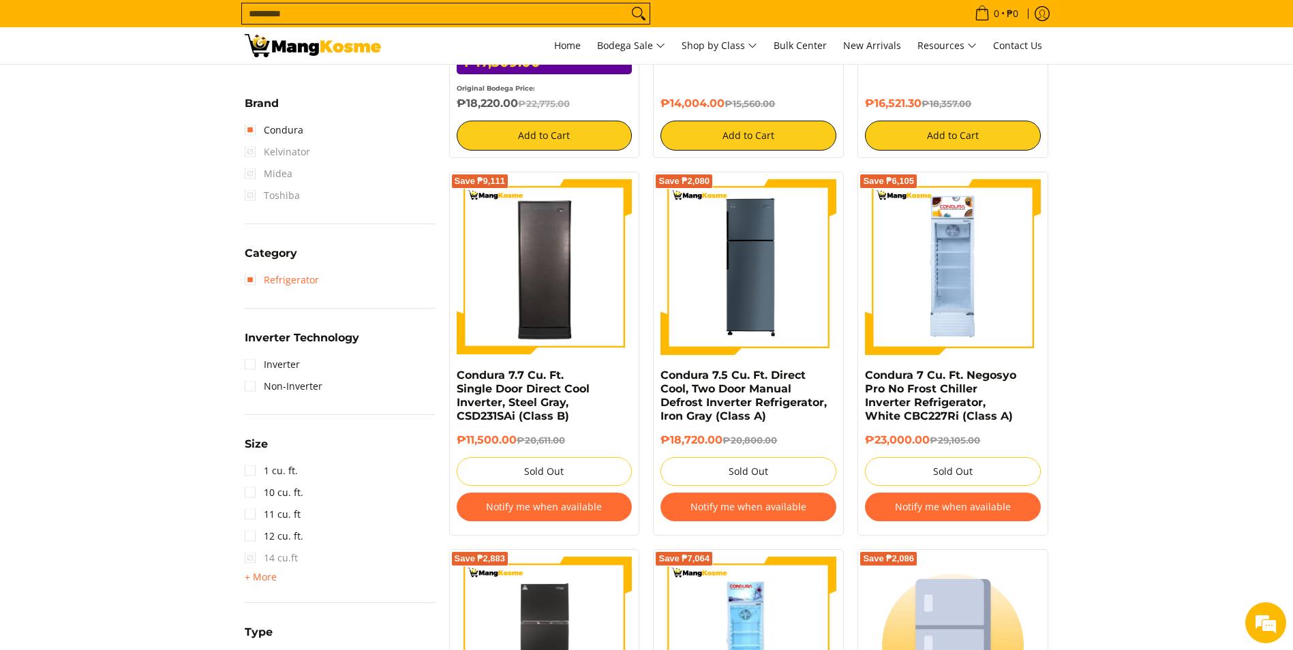
click at [279, 283] on link "Refrigerator" at bounding box center [282, 280] width 74 height 22
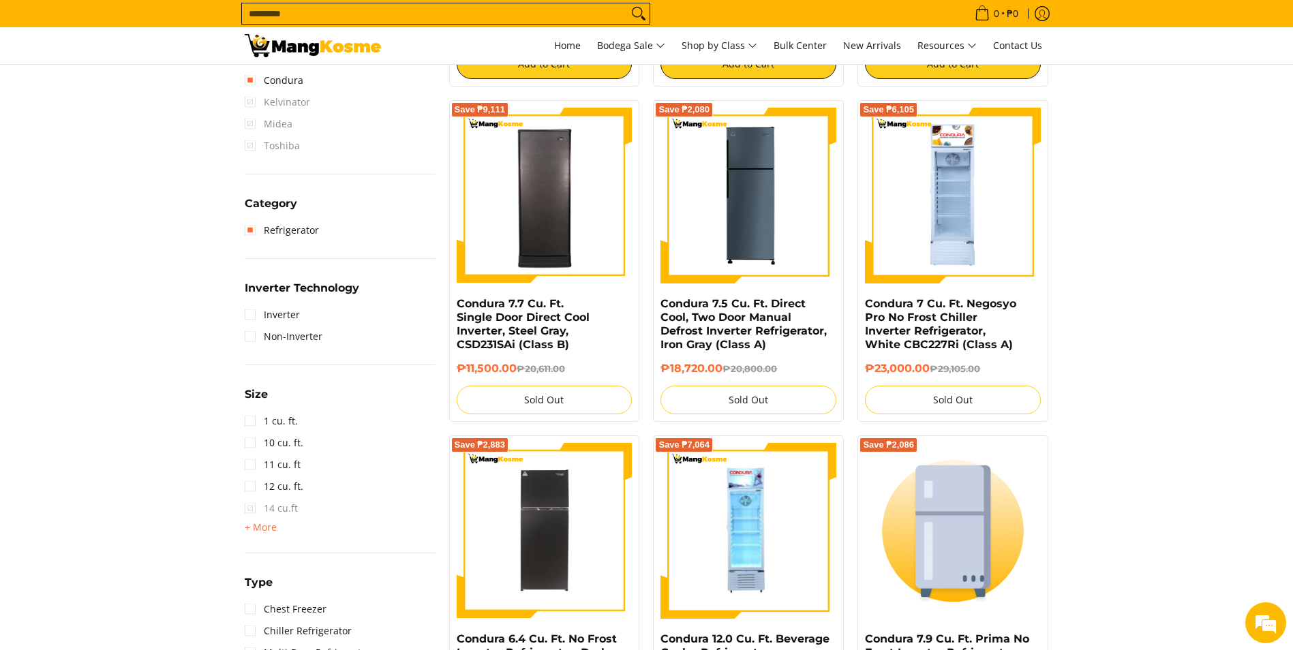
scroll to position [666, 0]
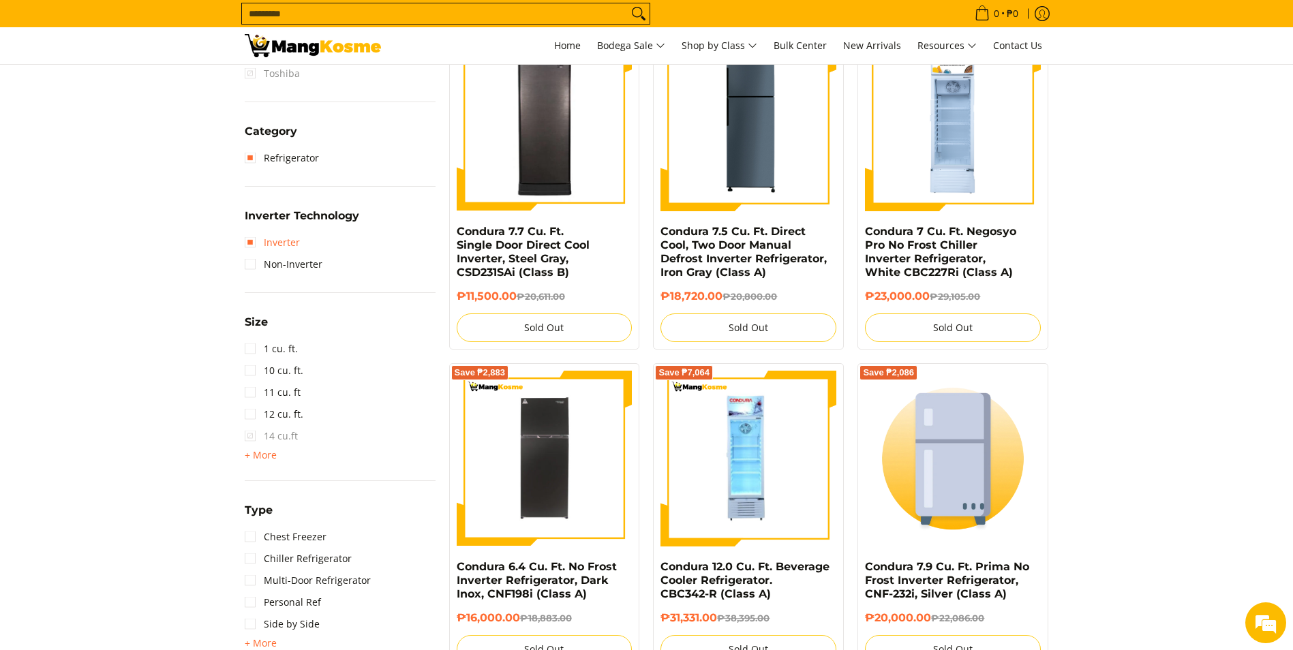
click at [274, 245] on link "Inverter" at bounding box center [272, 243] width 55 height 22
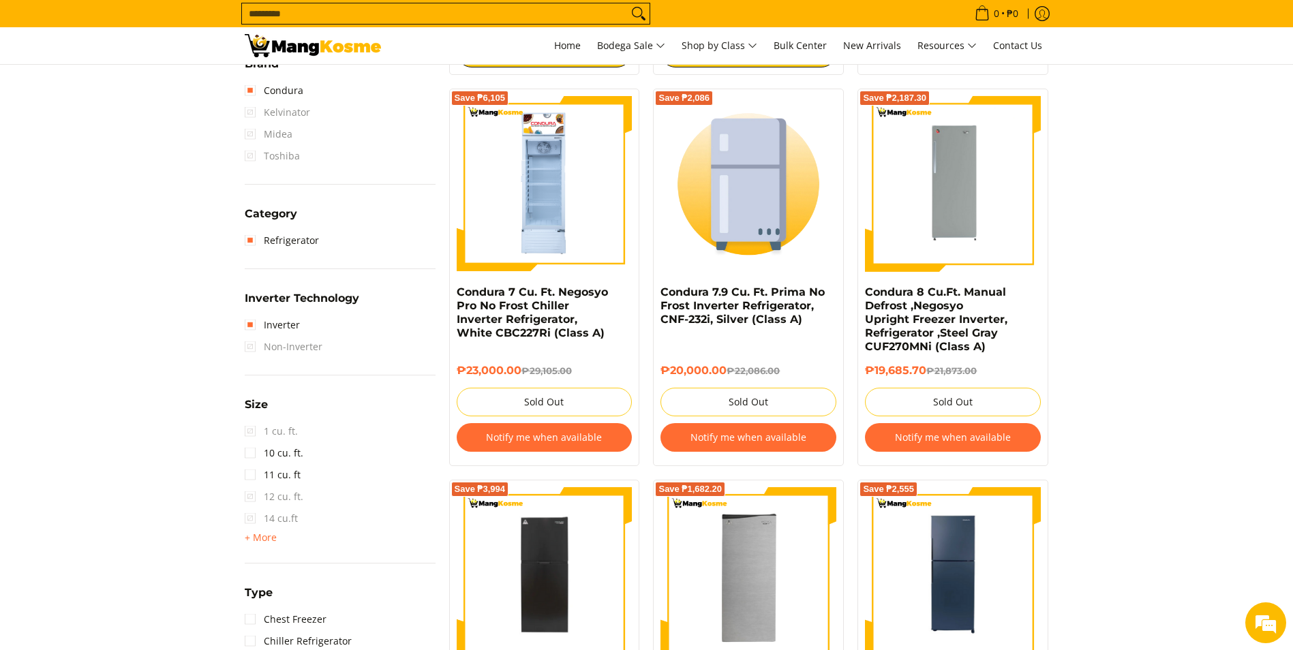
scroll to position [726, 0]
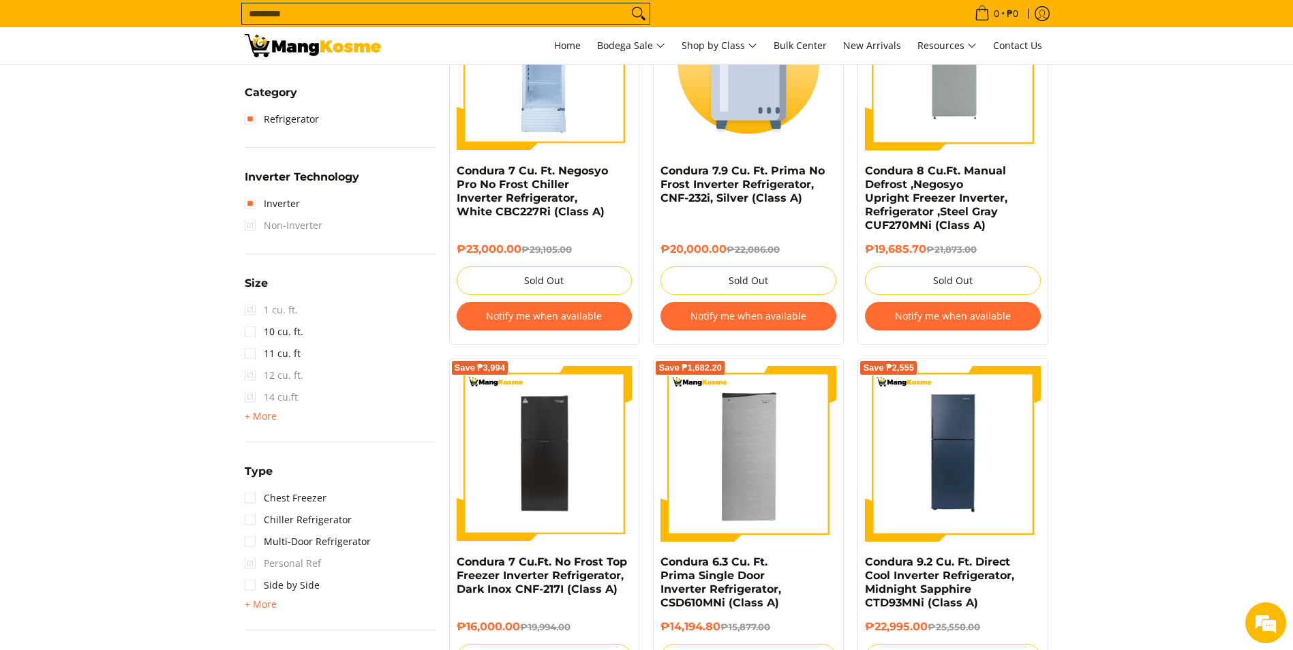
click at [250, 313] on span "1 cu. ft." at bounding box center [271, 310] width 53 height 22
click at [268, 312] on span "1 cu. ft." at bounding box center [271, 310] width 53 height 22
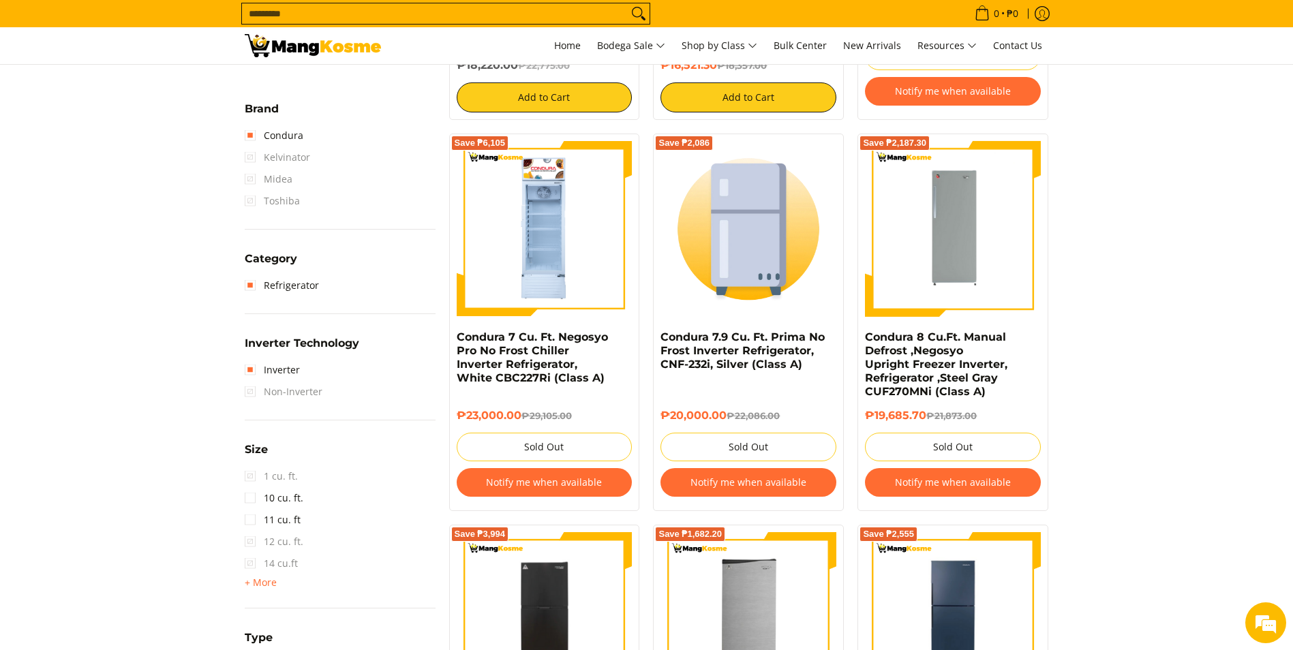
scroll to position [318, 0]
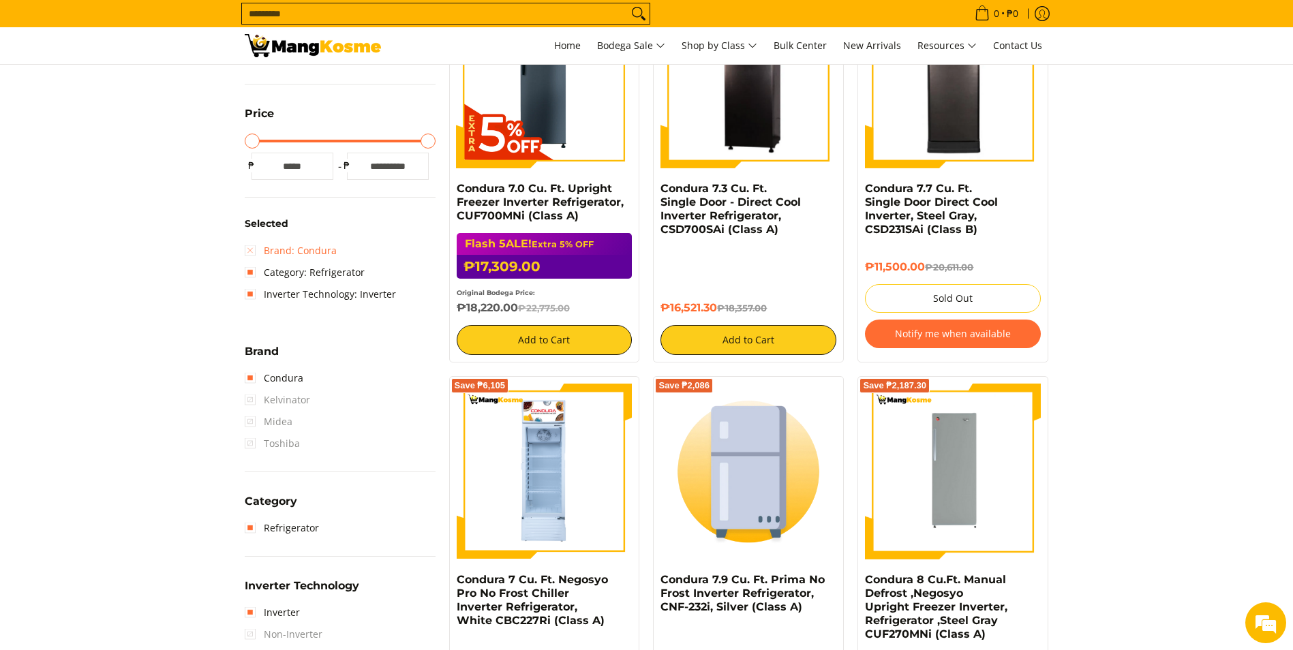
click at [248, 252] on link "Brand: Condura" at bounding box center [291, 251] width 92 height 22
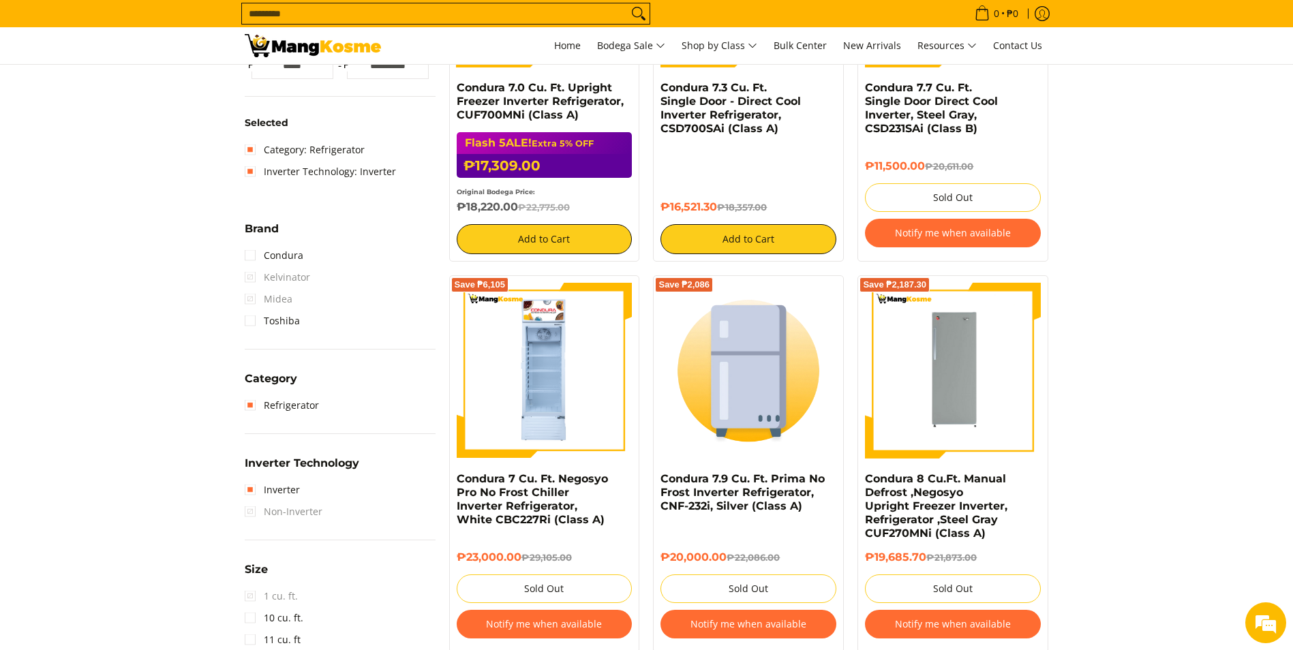
scroll to position [454, 0]
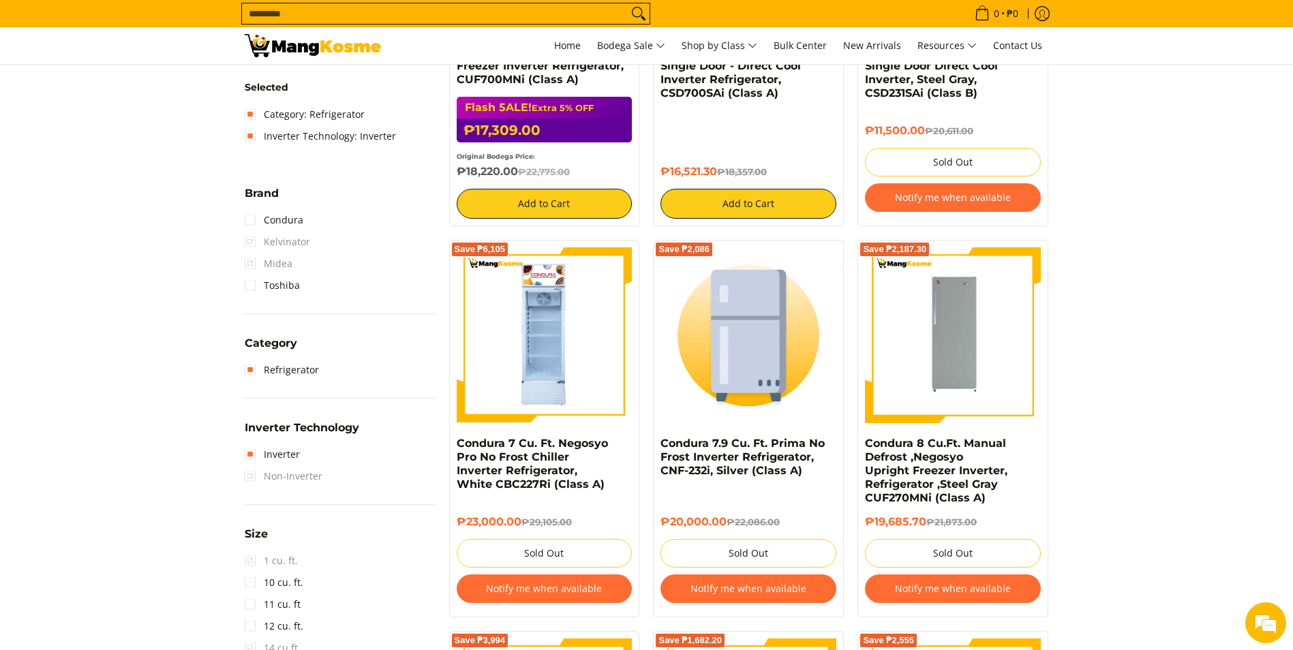
click at [251, 245] on span "Kelvinator" at bounding box center [277, 242] width 65 height 22
click at [247, 282] on link "Toshiba" at bounding box center [272, 286] width 55 height 22
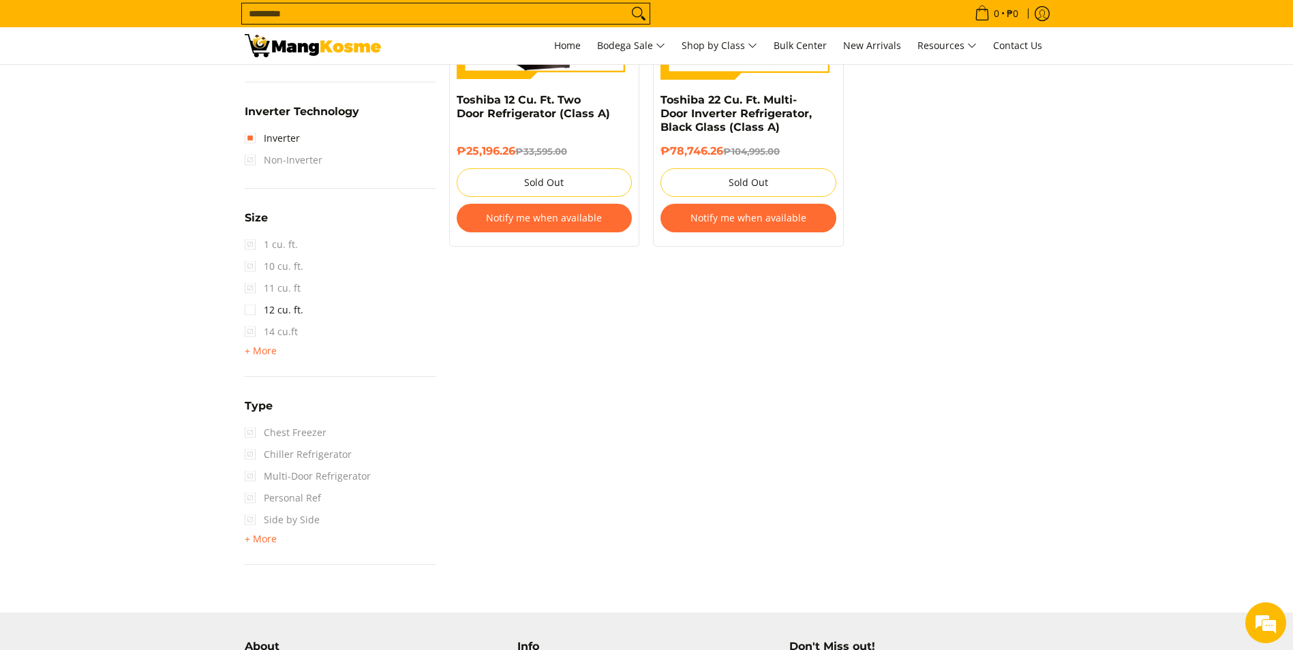
scroll to position [931, 0]
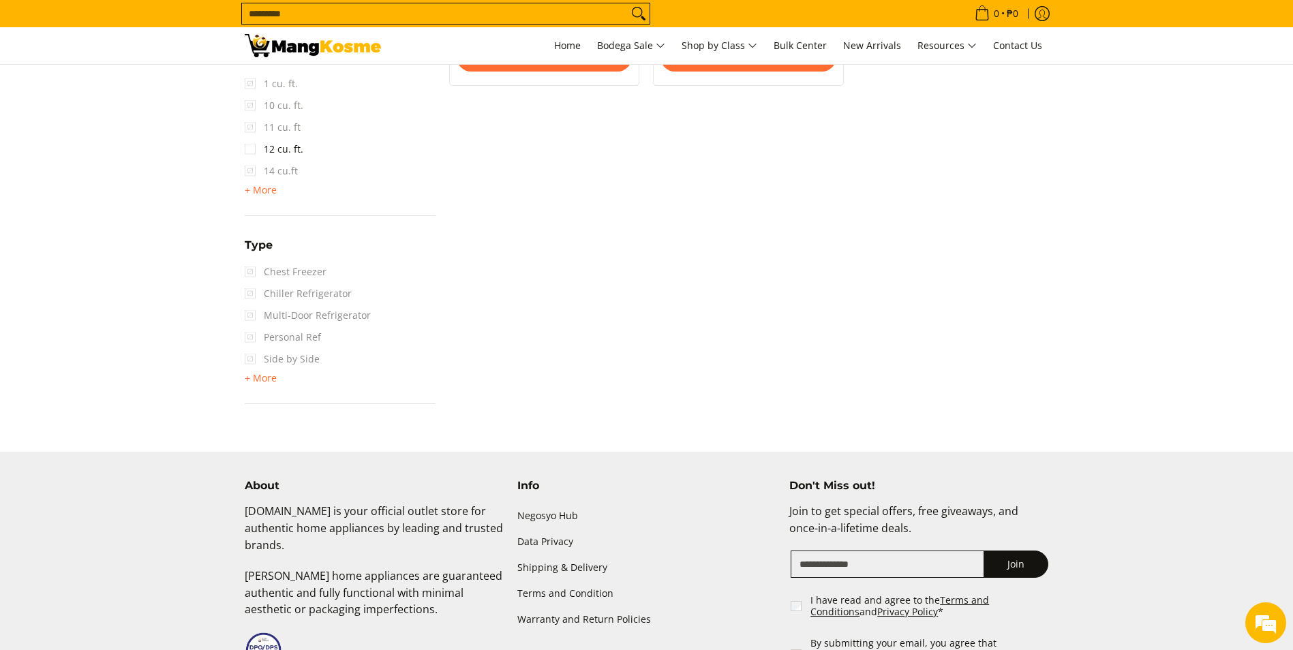
click at [277, 335] on span "Personal Ref" at bounding box center [283, 337] width 76 height 22
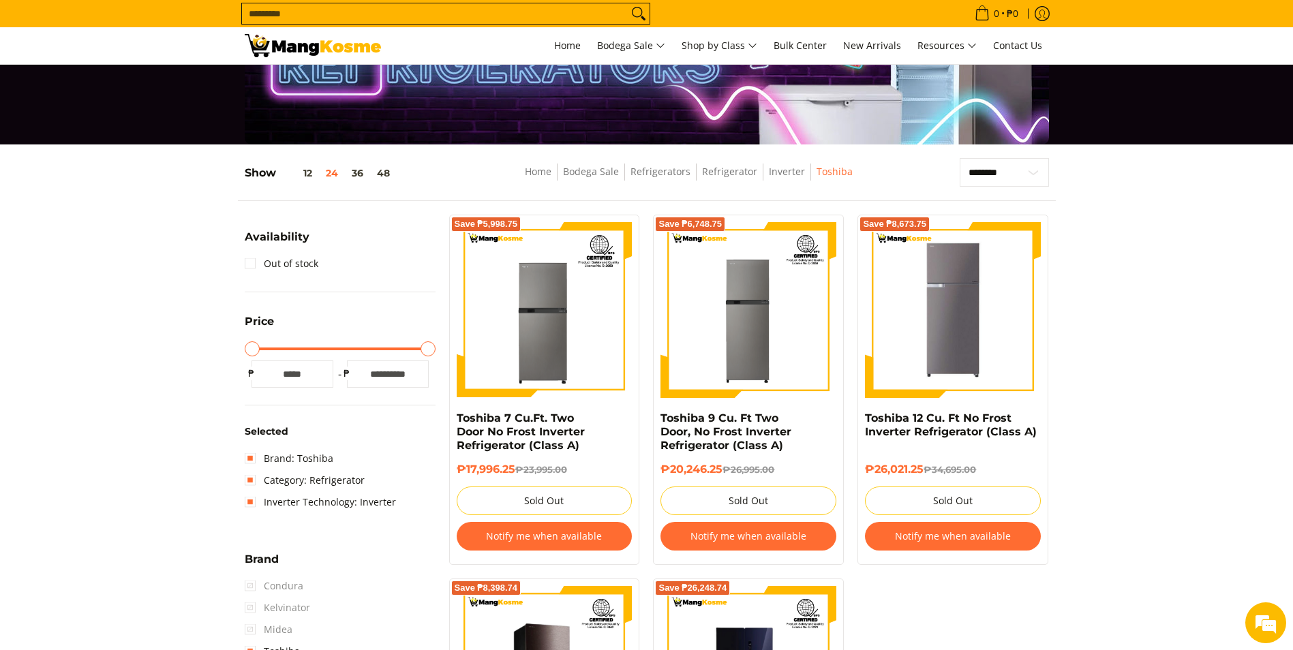
scroll to position [0, 0]
